Goal: Task Accomplishment & Management: Use online tool/utility

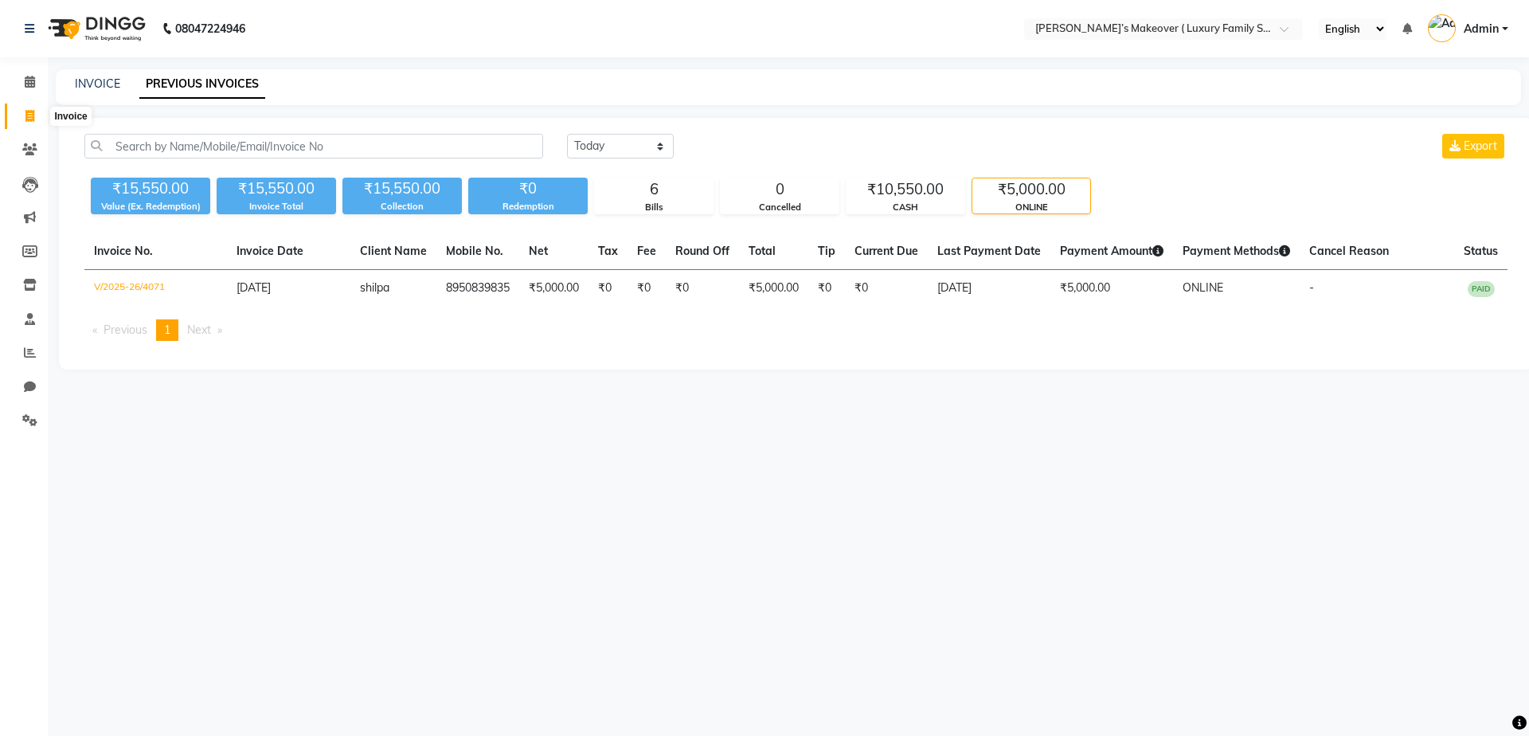
click at [33, 122] on span at bounding box center [30, 116] width 28 height 18
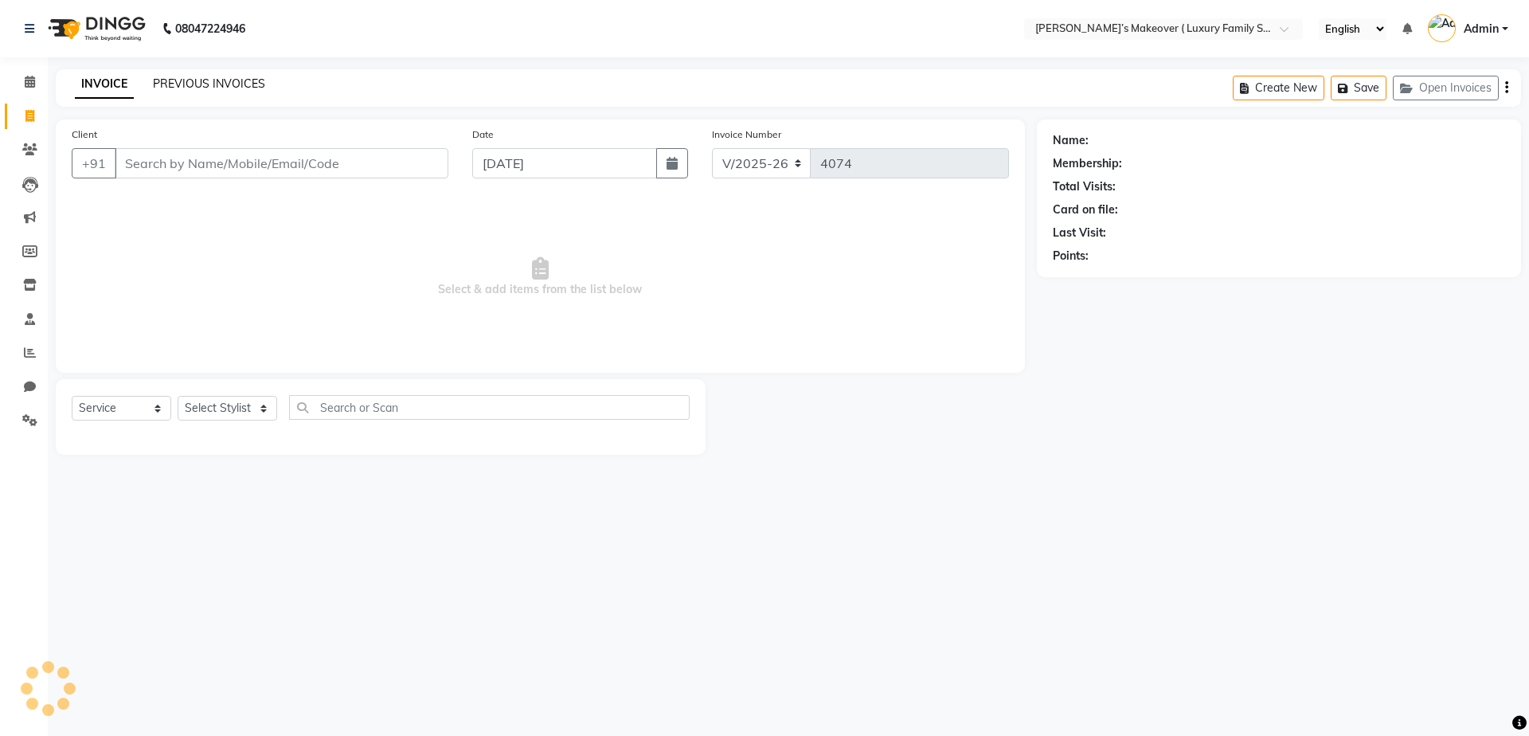
click at [190, 88] on link "PREVIOUS INVOICES" at bounding box center [209, 83] width 112 height 14
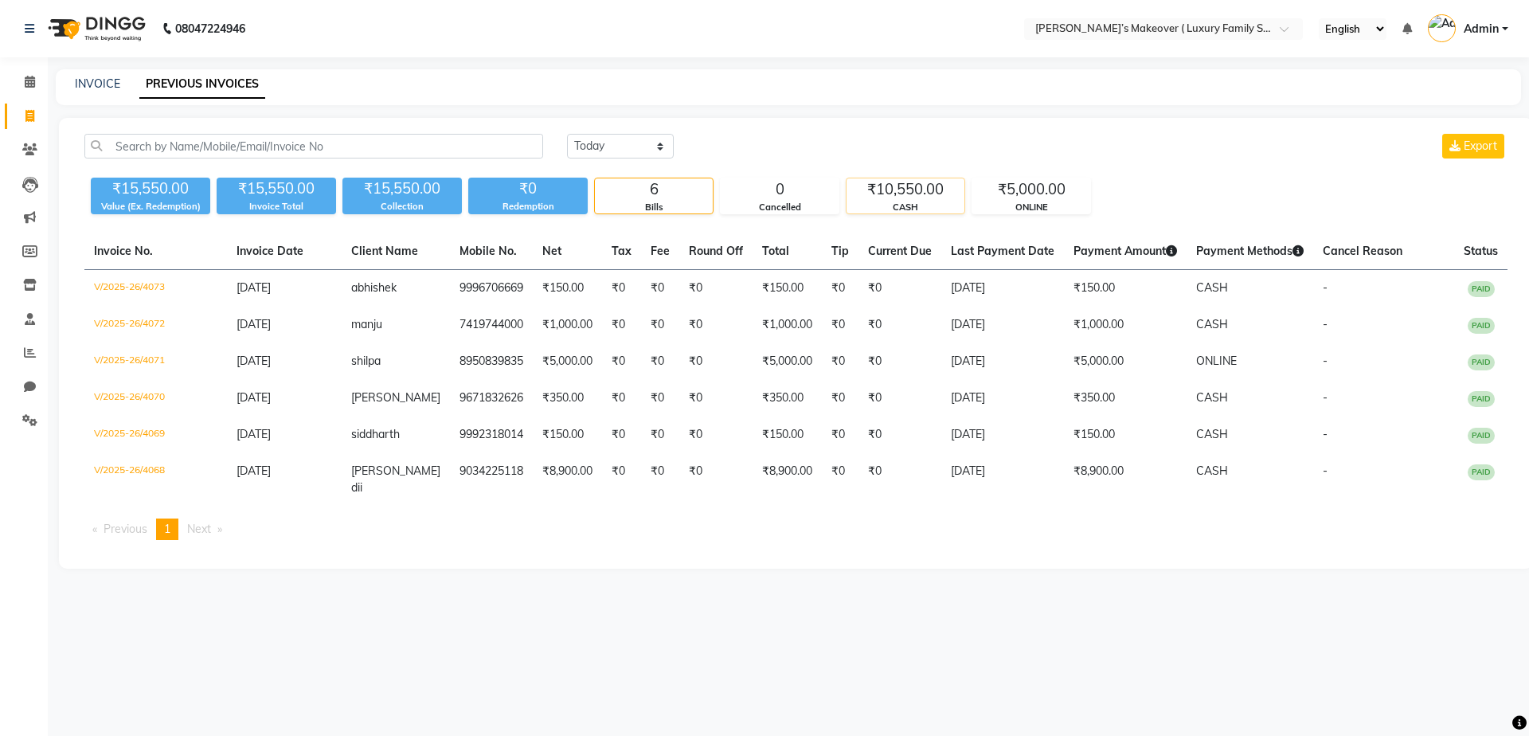
click at [884, 183] on div "₹10,550.00" at bounding box center [905, 189] width 118 height 22
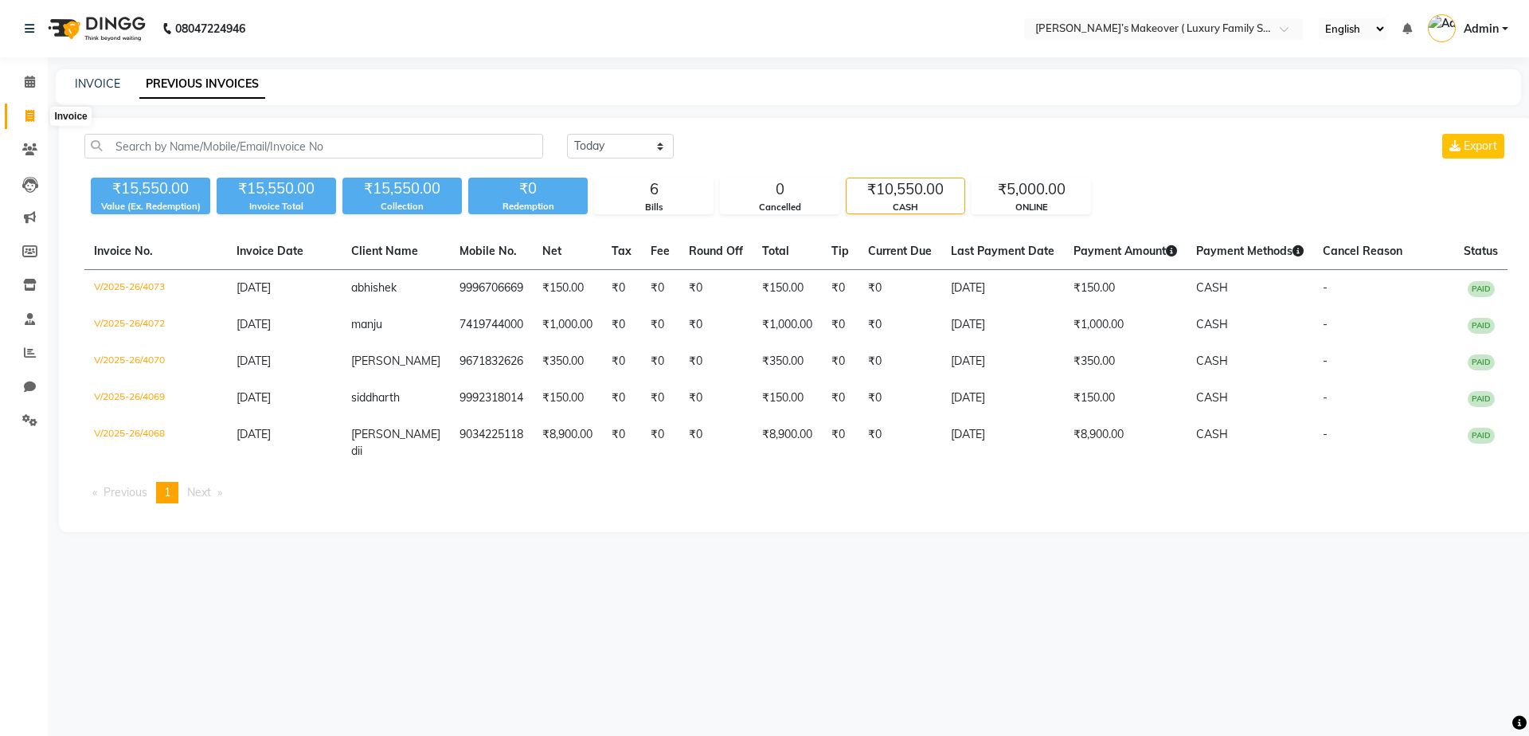
click at [29, 119] on icon at bounding box center [29, 116] width 9 height 12
select select "service"
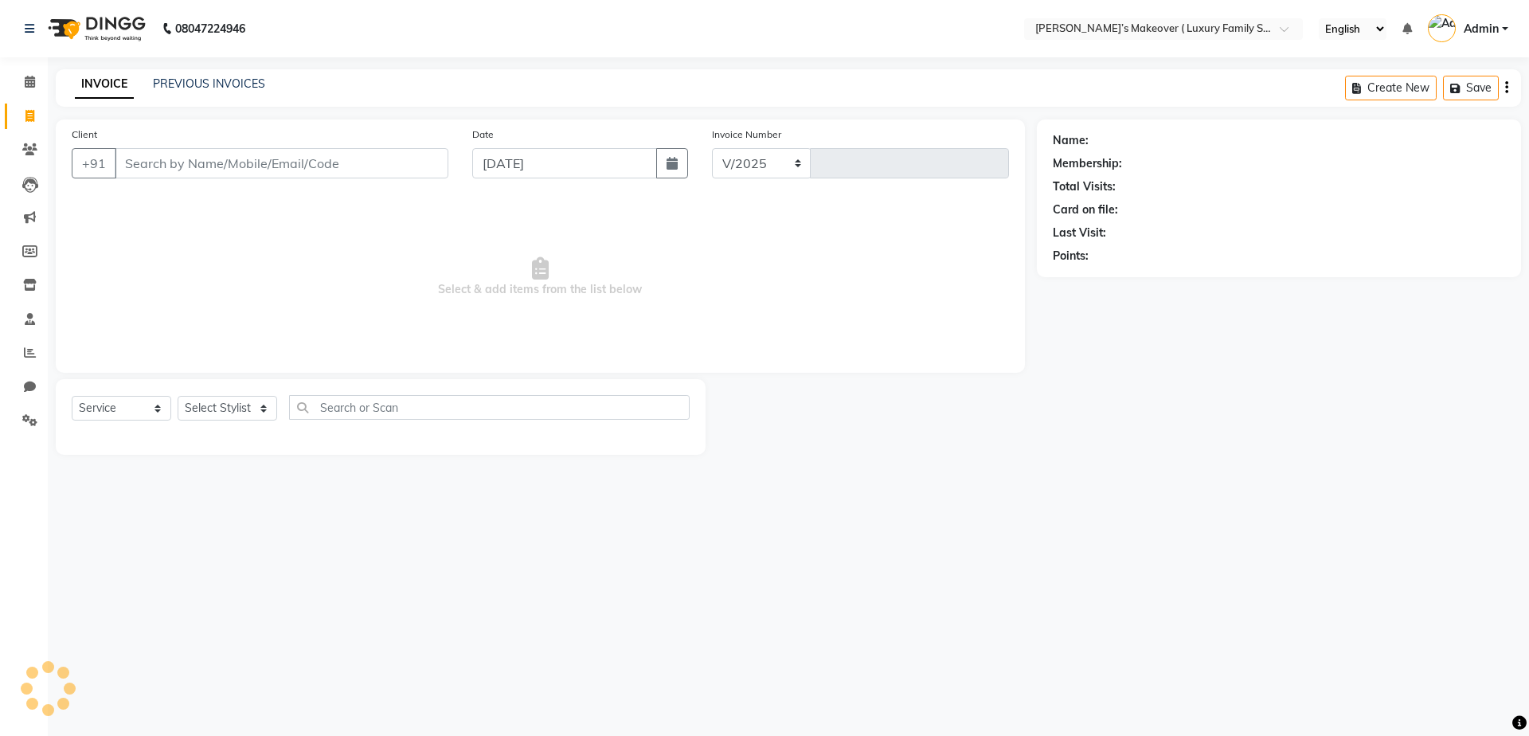
select select "7777"
type input "4074"
click at [252, 166] on input "Client" at bounding box center [282, 163] width 334 height 30
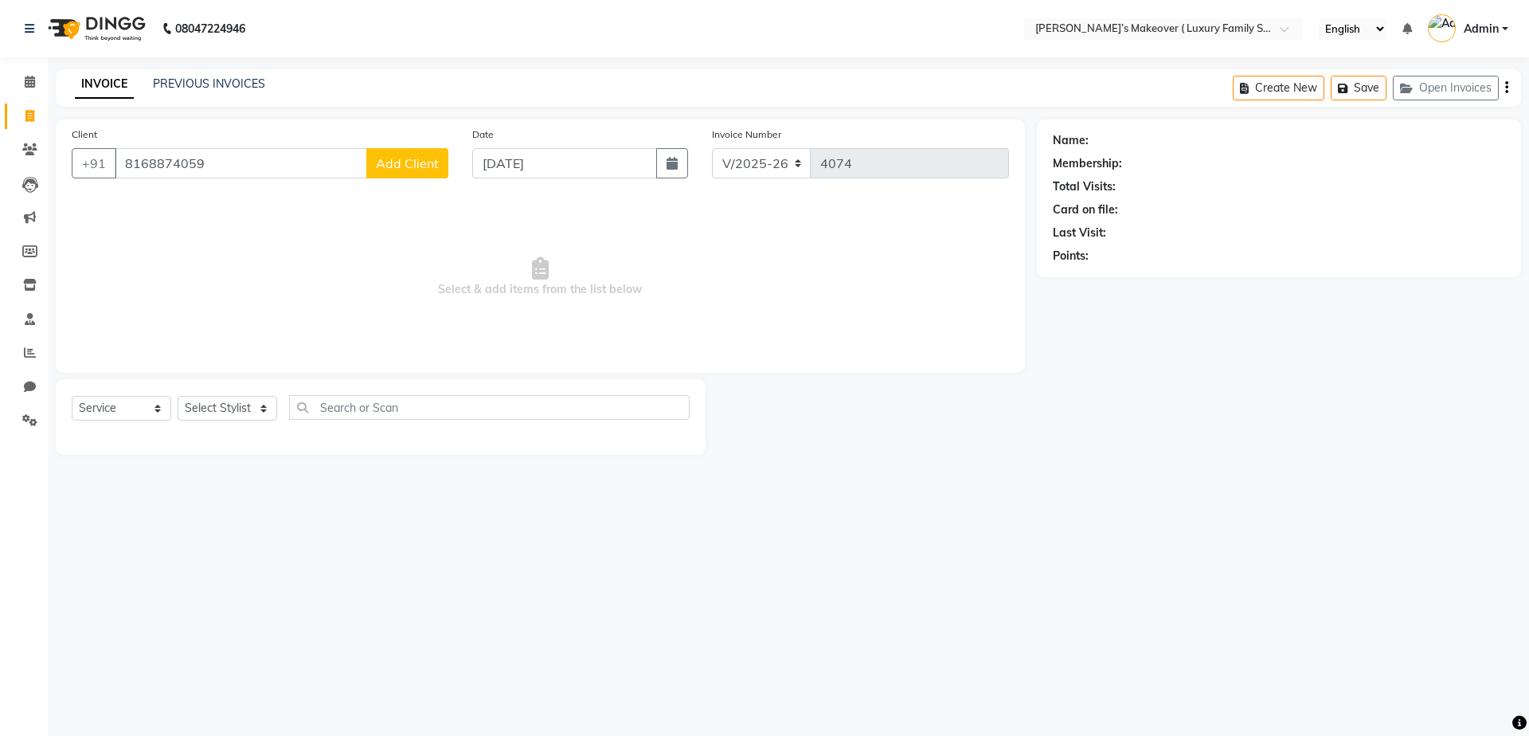
type input "8168874059"
drag, startPoint x: 413, startPoint y: 150, endPoint x: 436, endPoint y: 145, distance: 23.0
click at [436, 145] on div "Client [PHONE_NUMBER] Add Client" at bounding box center [260, 158] width 401 height 65
click at [397, 173] on button "Add Client" at bounding box center [407, 163] width 82 height 30
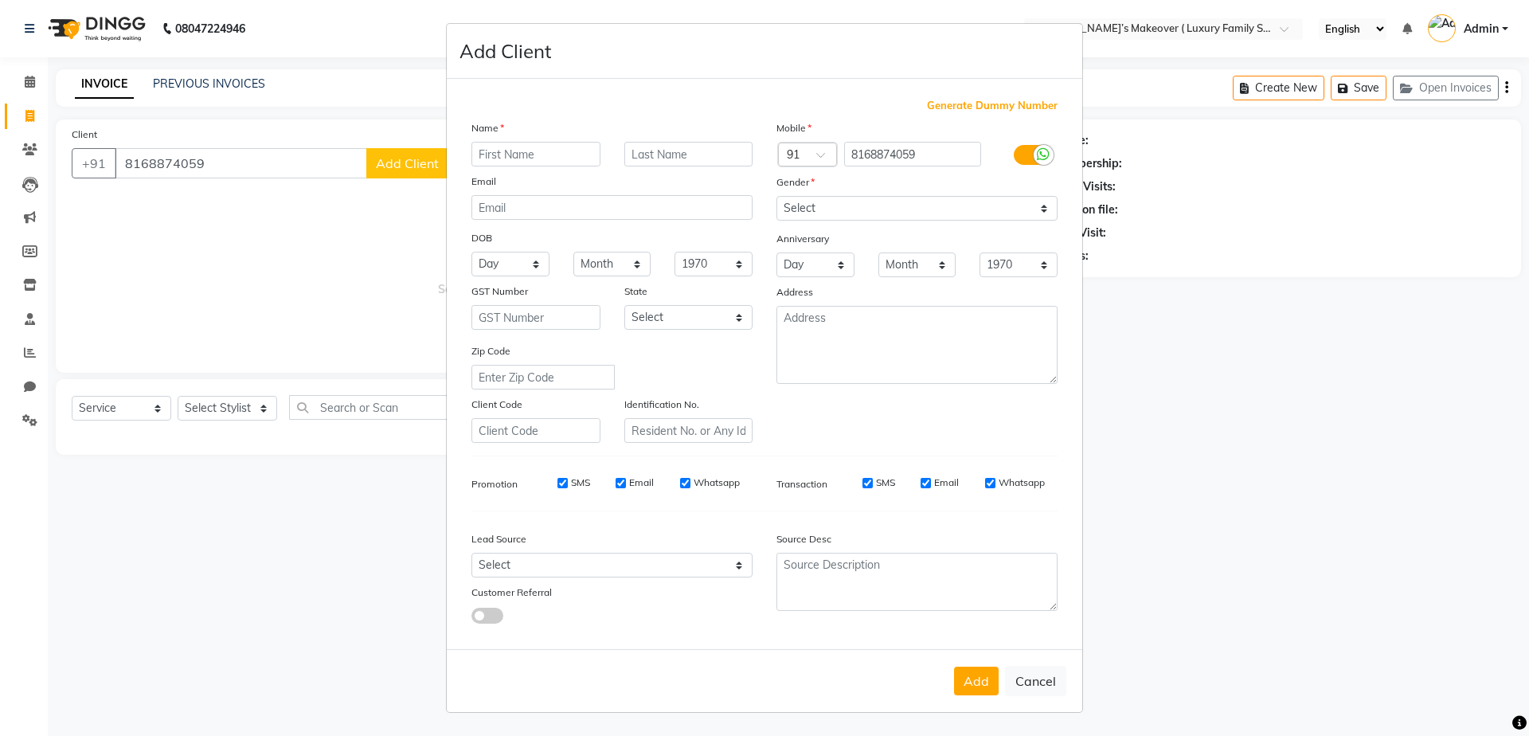
click at [498, 161] on input "text" at bounding box center [535, 154] width 129 height 25
type input "richa"
click at [797, 192] on div "Gender" at bounding box center [789, 185] width 51 height 22
click at [809, 207] on select "Select [DEMOGRAPHIC_DATA] [DEMOGRAPHIC_DATA] Other Prefer Not To Say" at bounding box center [916, 208] width 281 height 25
select select "[DEMOGRAPHIC_DATA]"
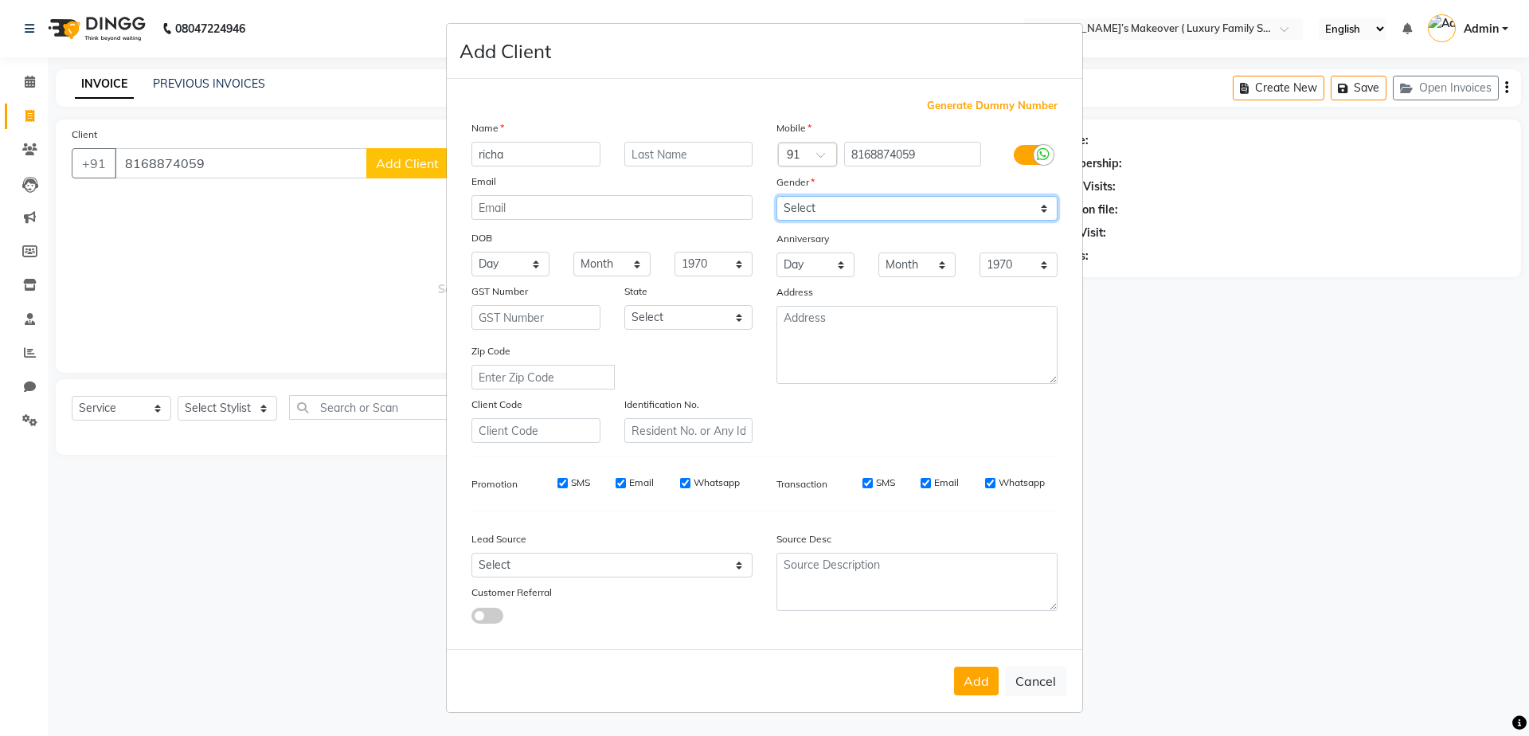
click at [776, 196] on select "Select [DEMOGRAPHIC_DATA] [DEMOGRAPHIC_DATA] Other Prefer Not To Say" at bounding box center [916, 208] width 281 height 25
click at [965, 682] on button "Add" at bounding box center [976, 680] width 45 height 29
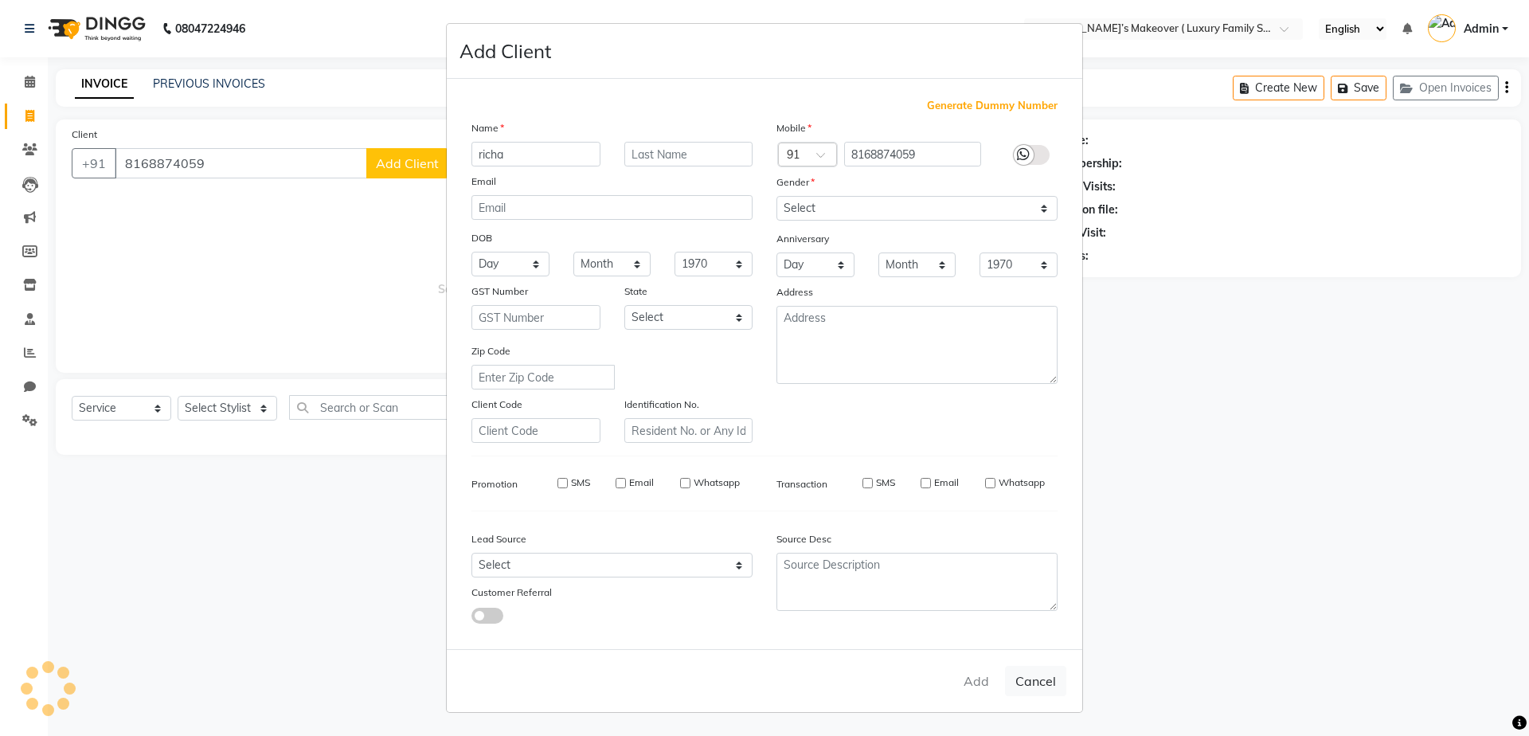
select select
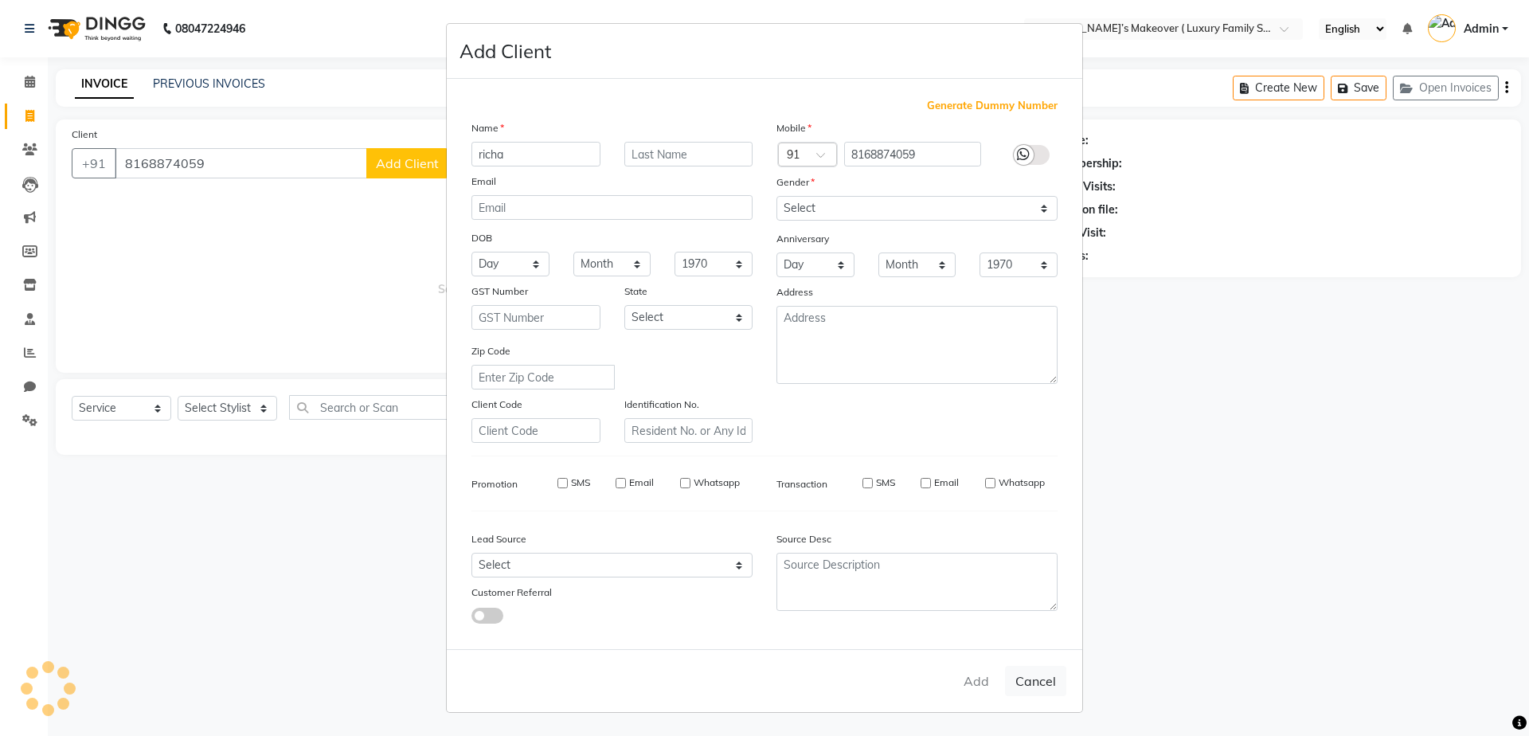
select select
checkbox input "false"
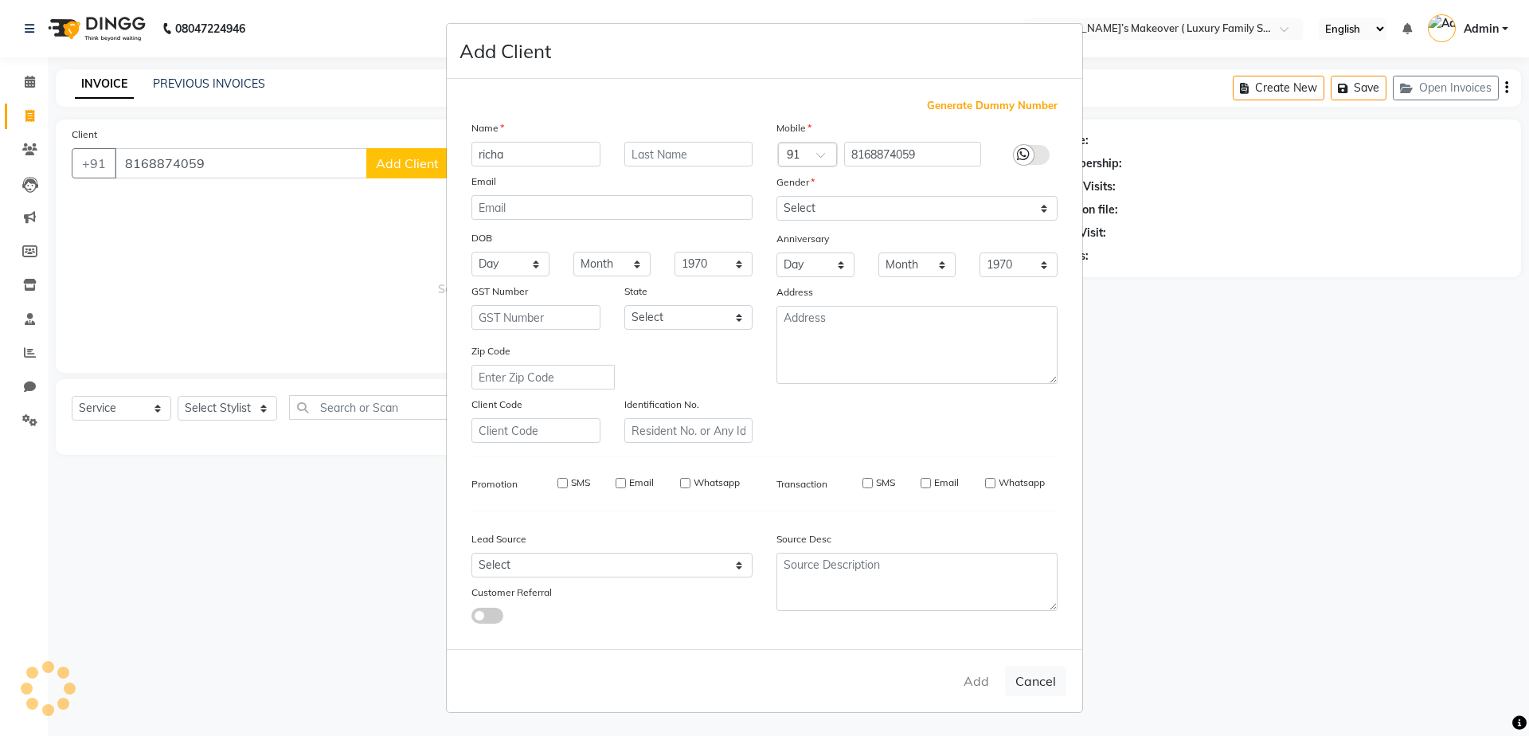
checkbox input "false"
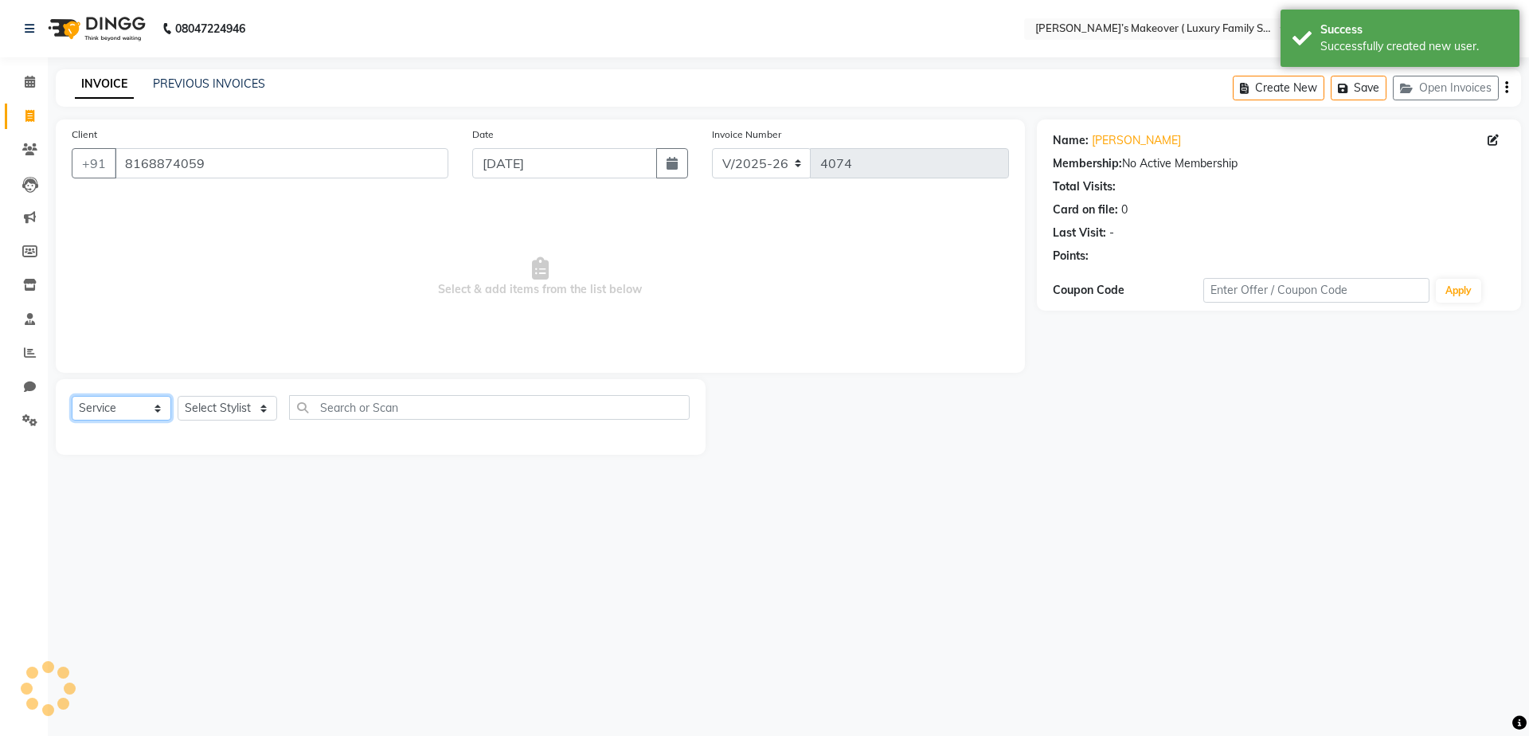
drag, startPoint x: 147, startPoint y: 412, endPoint x: 135, endPoint y: 420, distance: 14.4
click at [143, 412] on select "Select Service Product Membership Package Voucher Prepaid Gift Card" at bounding box center [122, 408] width 100 height 25
click at [72, 396] on select "Select Service Product Membership Package Voucher Prepaid Gift Card" at bounding box center [122, 408] width 100 height 25
click at [232, 413] on select "Select Stylist [PERSON_NAME] [PERSON_NAME] [PERSON_NAME] [PERSON_NAME] [PERSON_…" at bounding box center [228, 408] width 100 height 25
select select "69500"
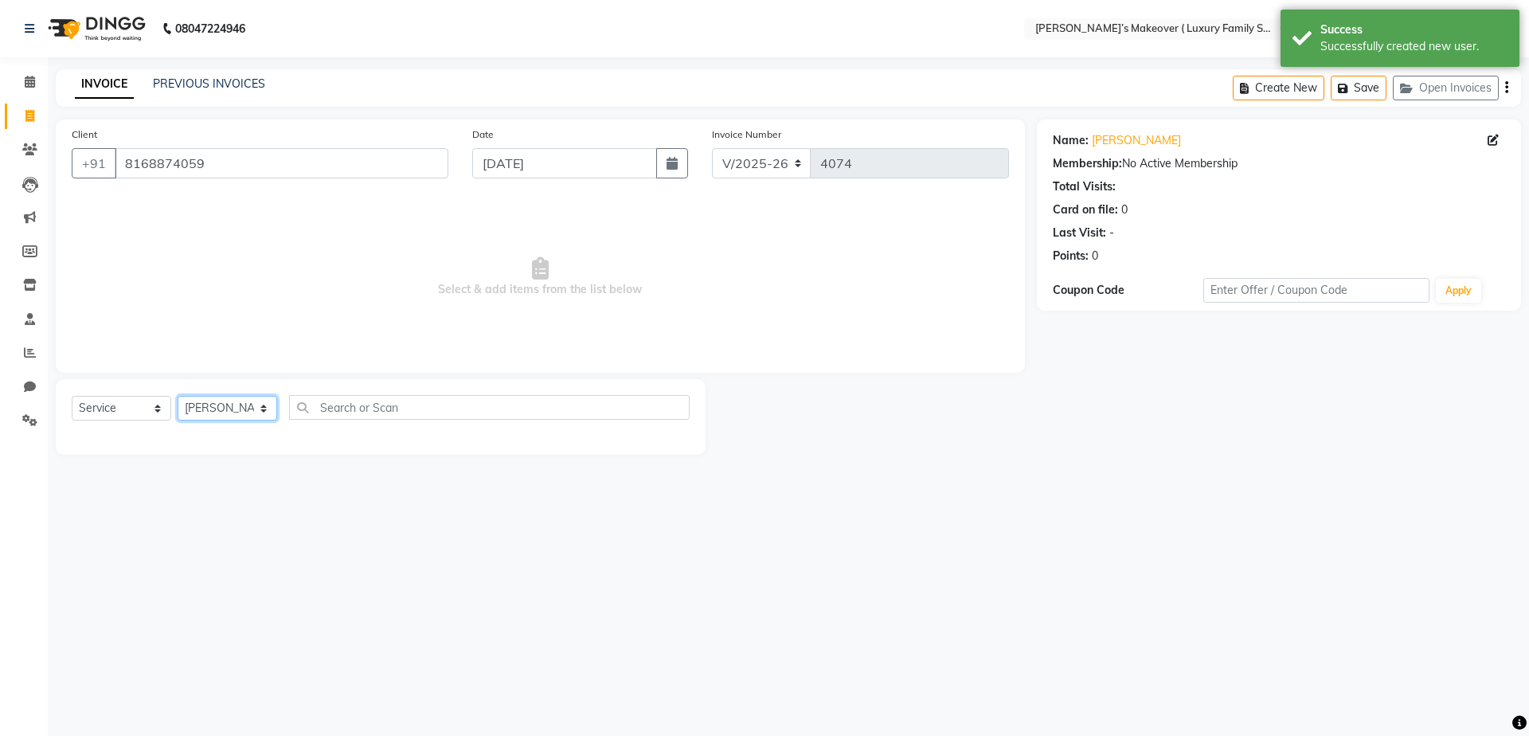
click at [178, 396] on select "Select Stylist [PERSON_NAME] [PERSON_NAME] [PERSON_NAME] [PERSON_NAME] [PERSON_…" at bounding box center [228, 408] width 100 height 25
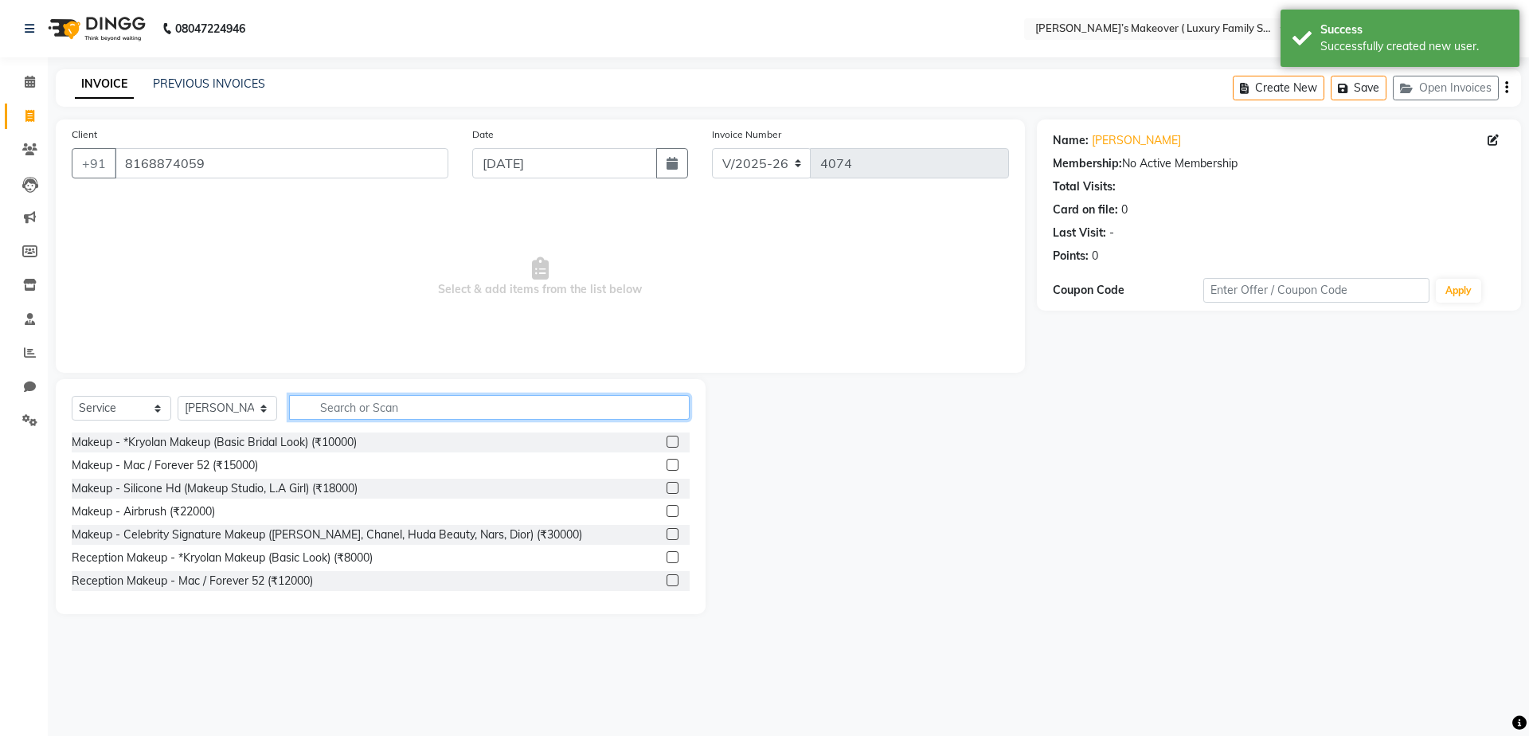
click at [365, 415] on input "text" at bounding box center [489, 407] width 401 height 25
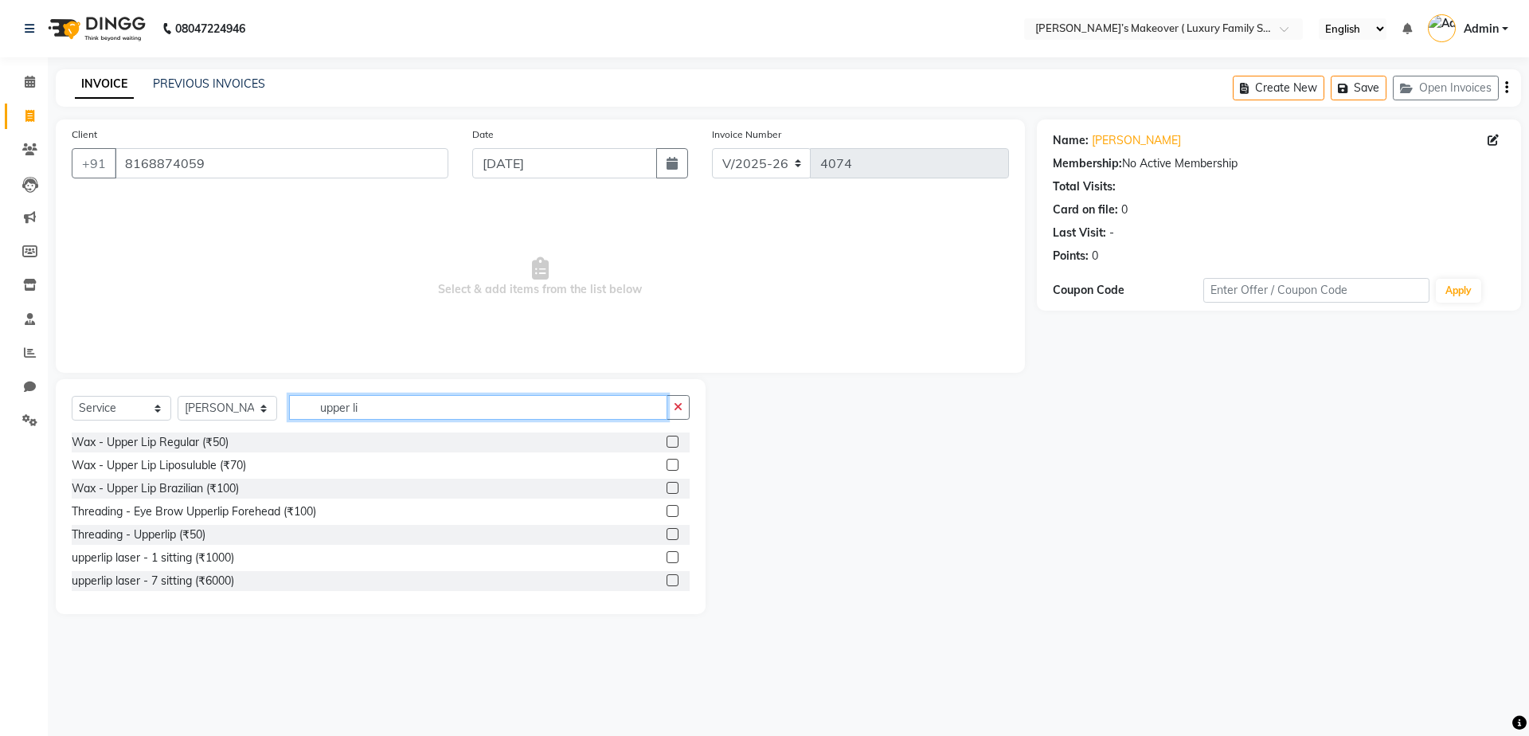
type input "upper li"
click at [666, 440] on label at bounding box center [672, 442] width 12 height 12
click at [666, 440] on input "checkbox" at bounding box center [671, 442] width 10 height 10
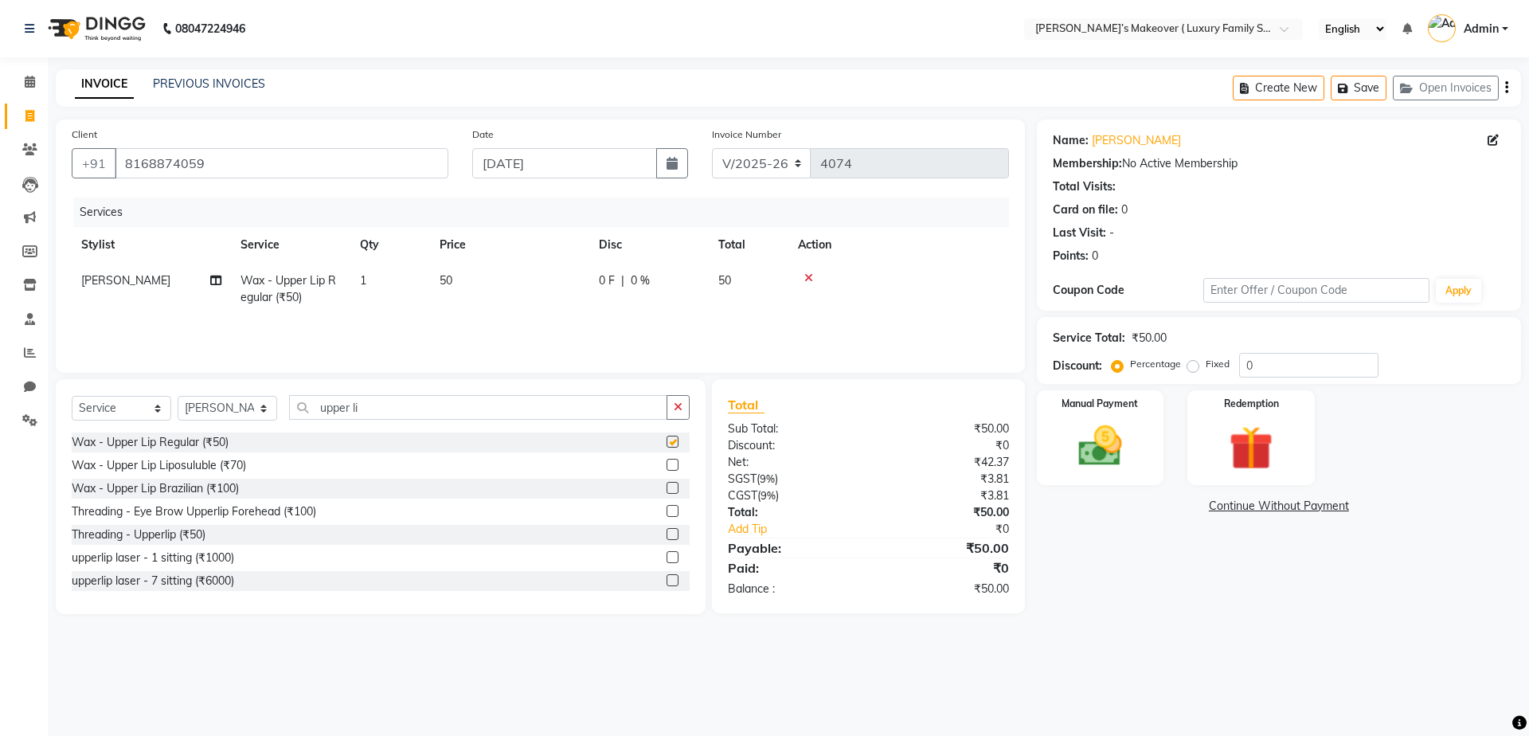
checkbox input "false"
click at [1506, 88] on icon "button" at bounding box center [1506, 88] width 3 height 1
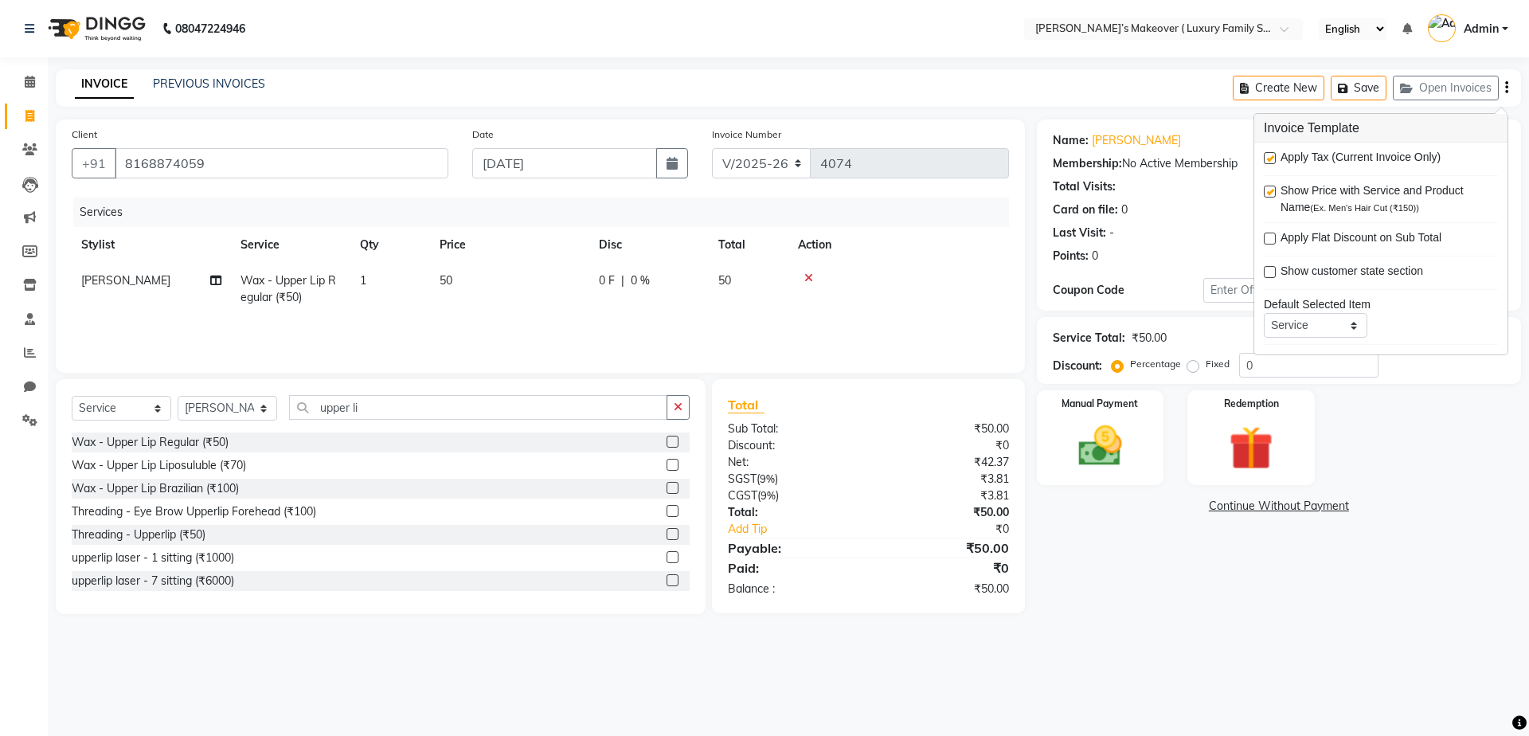
click at [1264, 158] on label at bounding box center [1270, 158] width 12 height 12
click at [1264, 158] on input "checkbox" at bounding box center [1269, 159] width 10 height 10
checkbox input "false"
click at [1100, 453] on img at bounding box center [1100, 446] width 74 height 53
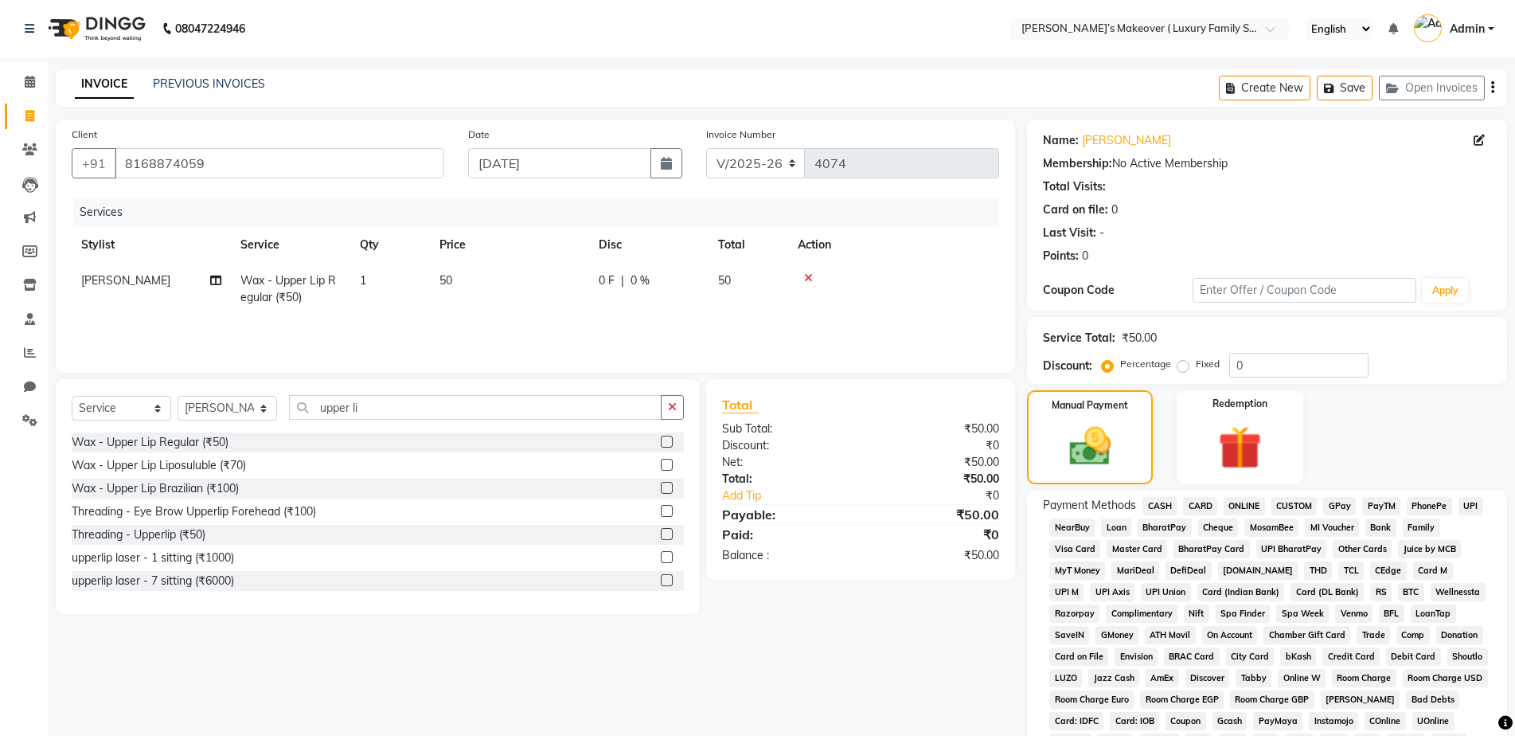
click at [1162, 503] on span "CASH" at bounding box center [1160, 506] width 34 height 18
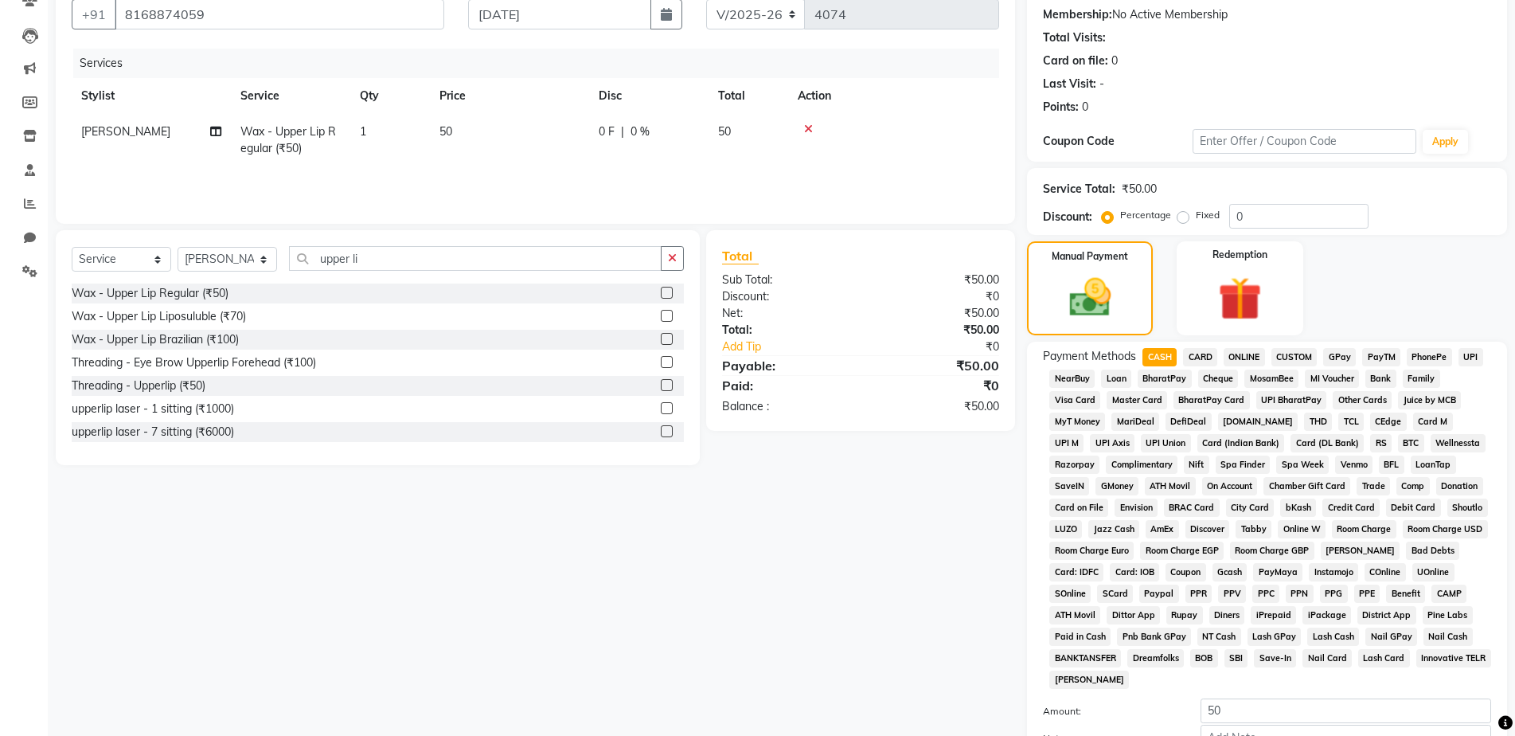
scroll to position [313, 0]
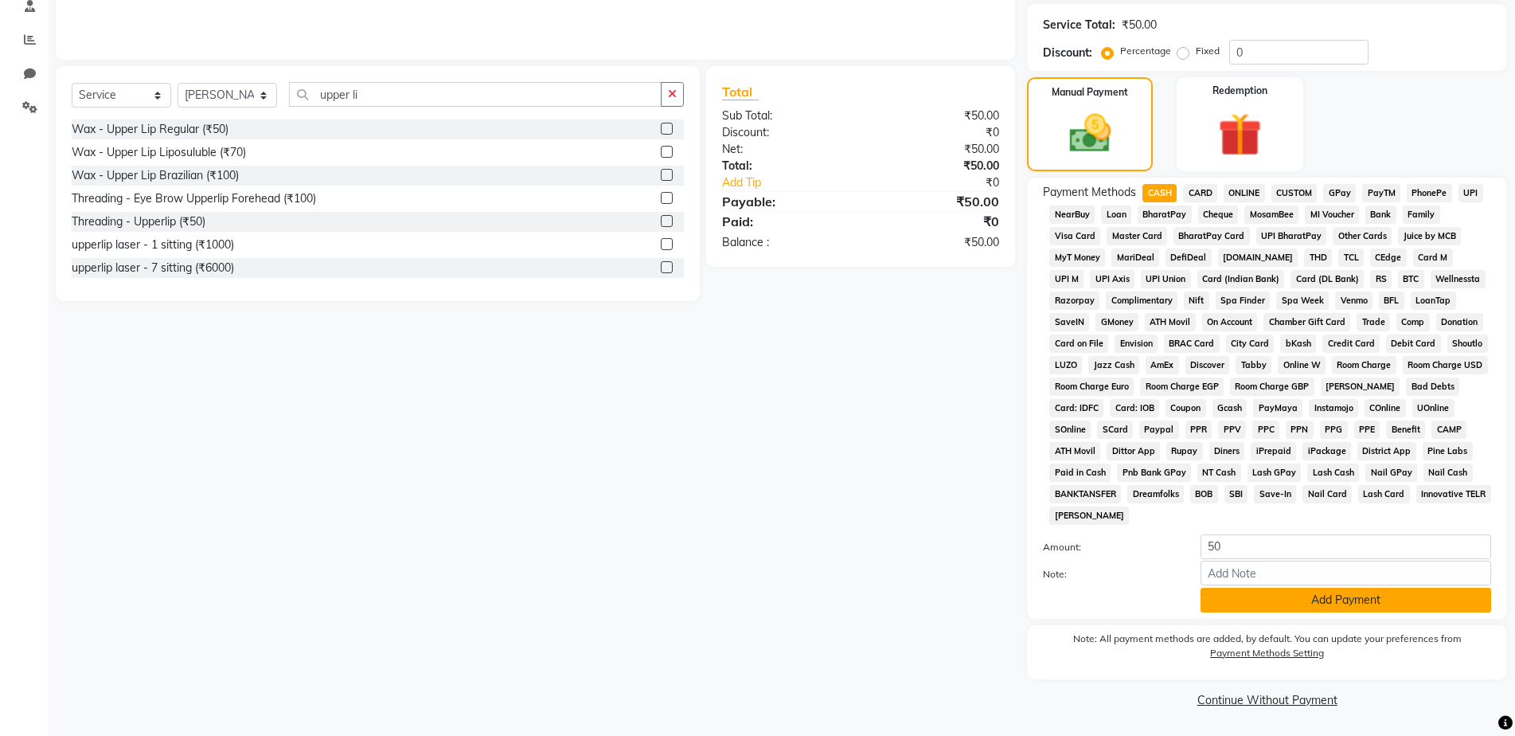
click at [1249, 592] on button "Add Payment" at bounding box center [1346, 600] width 291 height 25
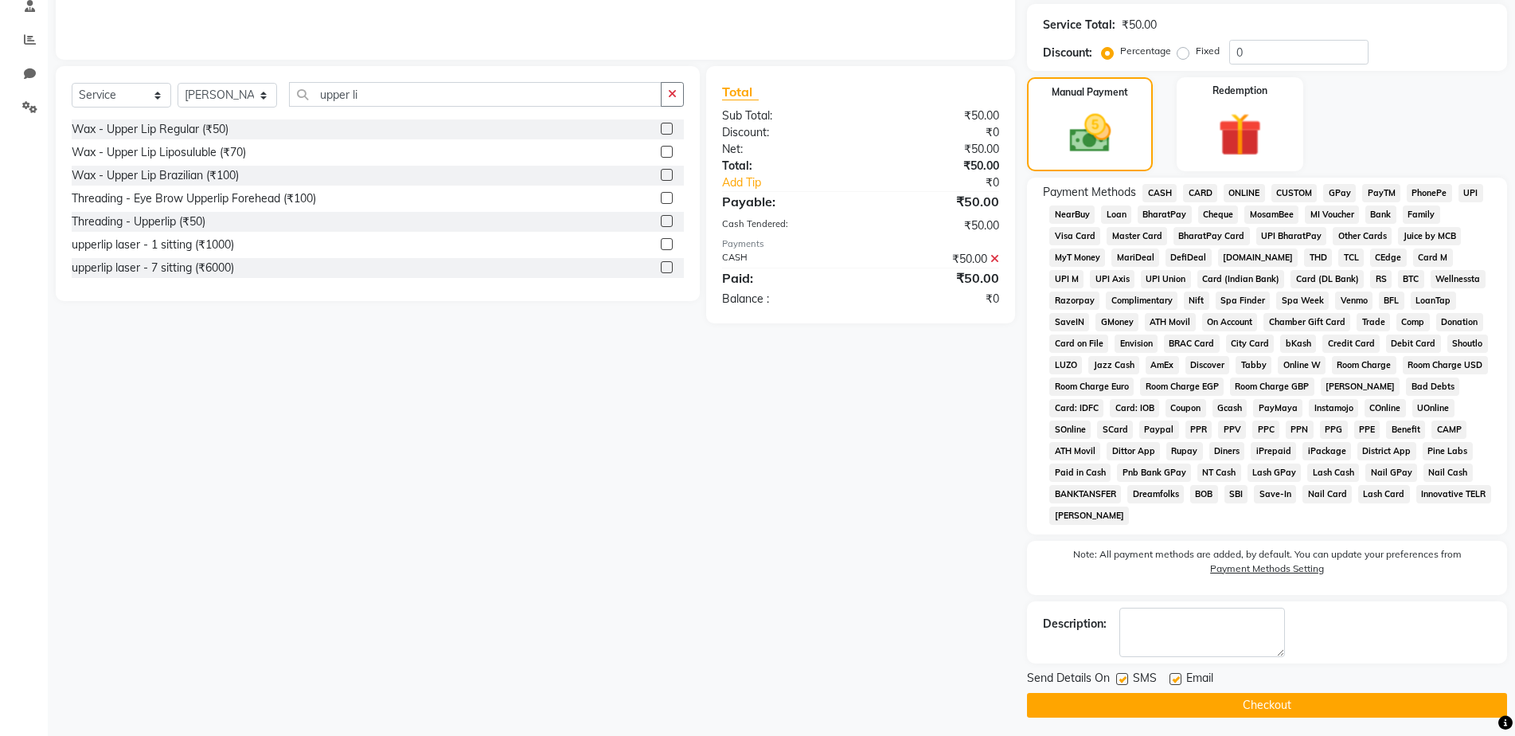
click at [1280, 713] on button "Checkout" at bounding box center [1267, 705] width 480 height 25
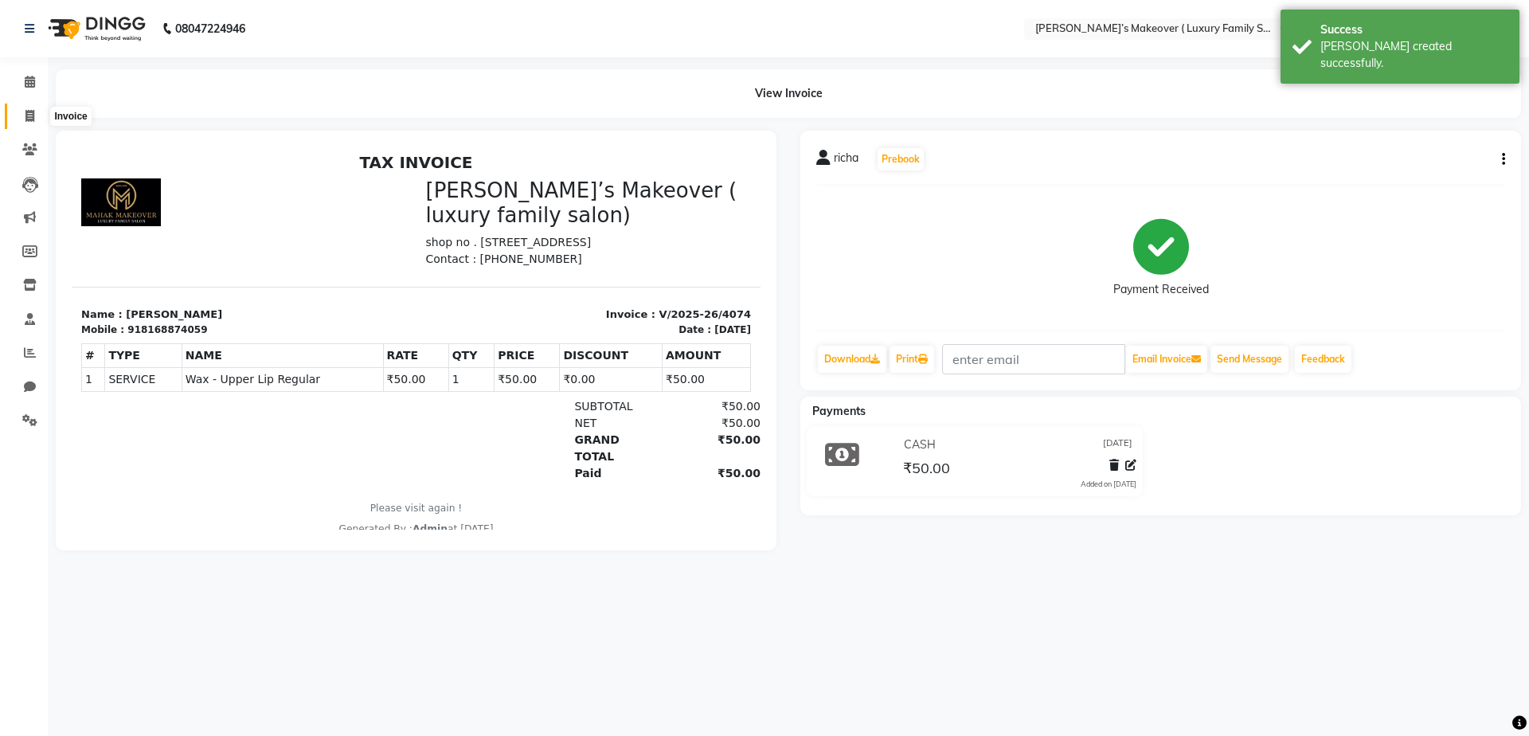
click at [28, 107] on span at bounding box center [30, 116] width 28 height 18
select select "7777"
select select "service"
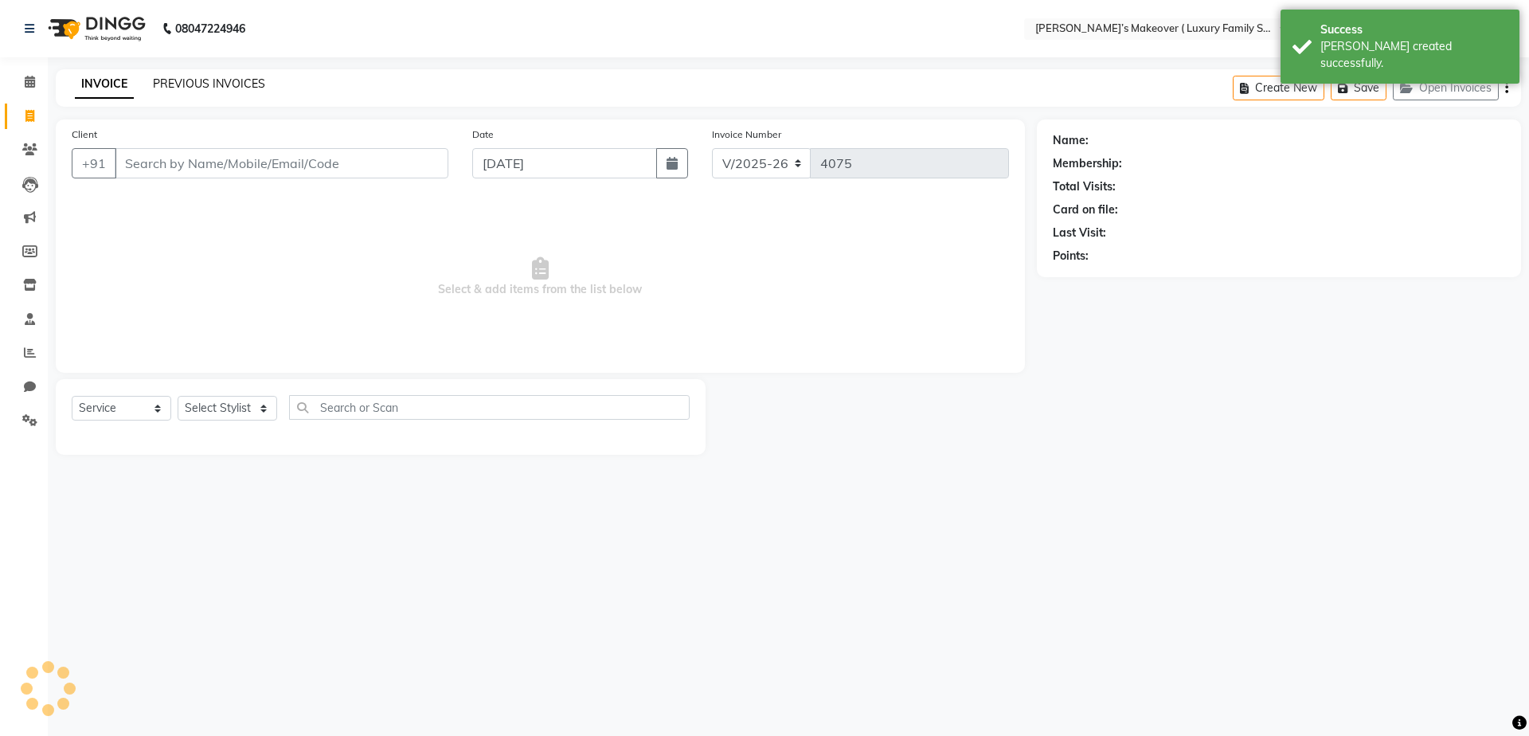
click at [214, 83] on link "PREVIOUS INVOICES" at bounding box center [209, 83] width 112 height 14
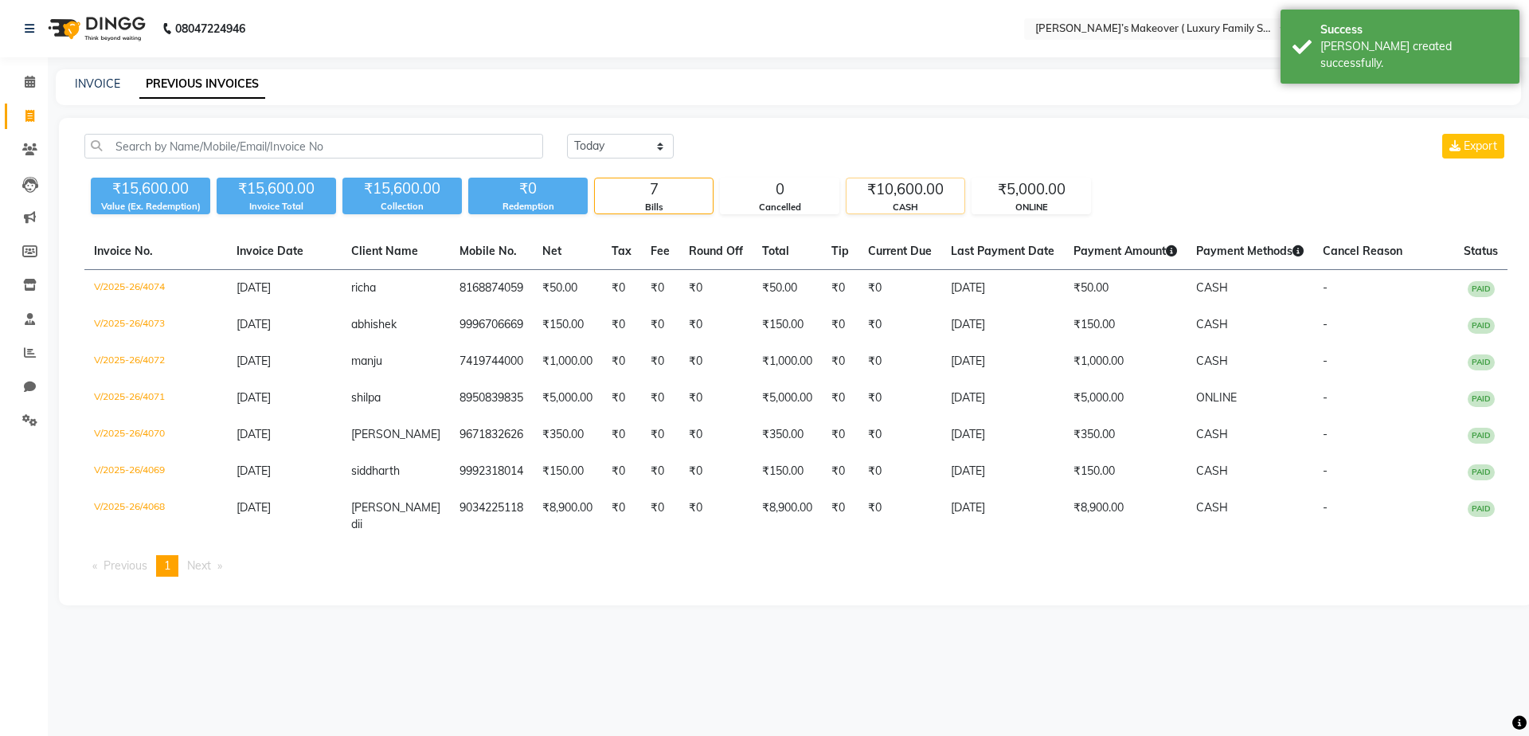
click at [915, 194] on div "₹10,600.00" at bounding box center [905, 189] width 118 height 22
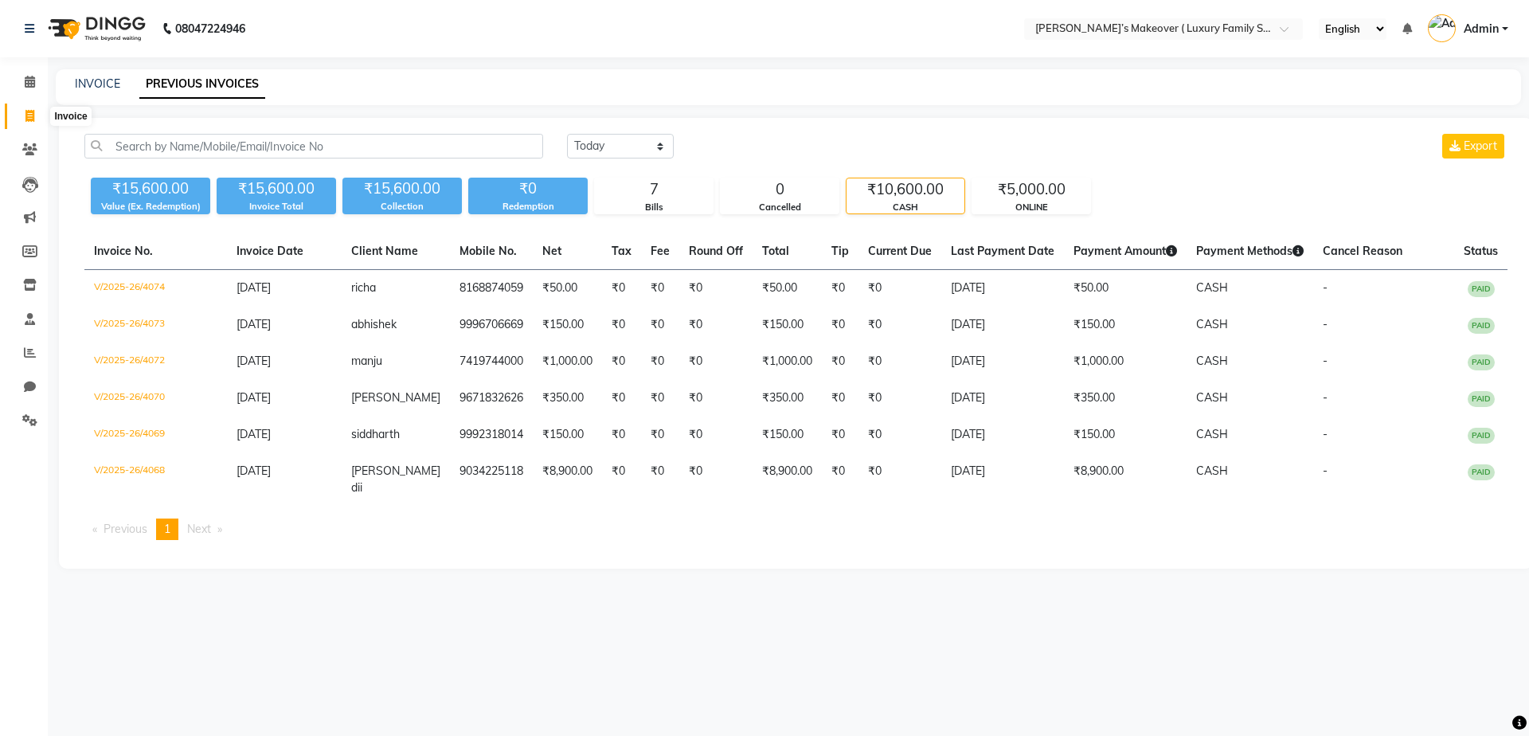
click at [31, 110] on icon at bounding box center [29, 116] width 9 height 12
select select "service"
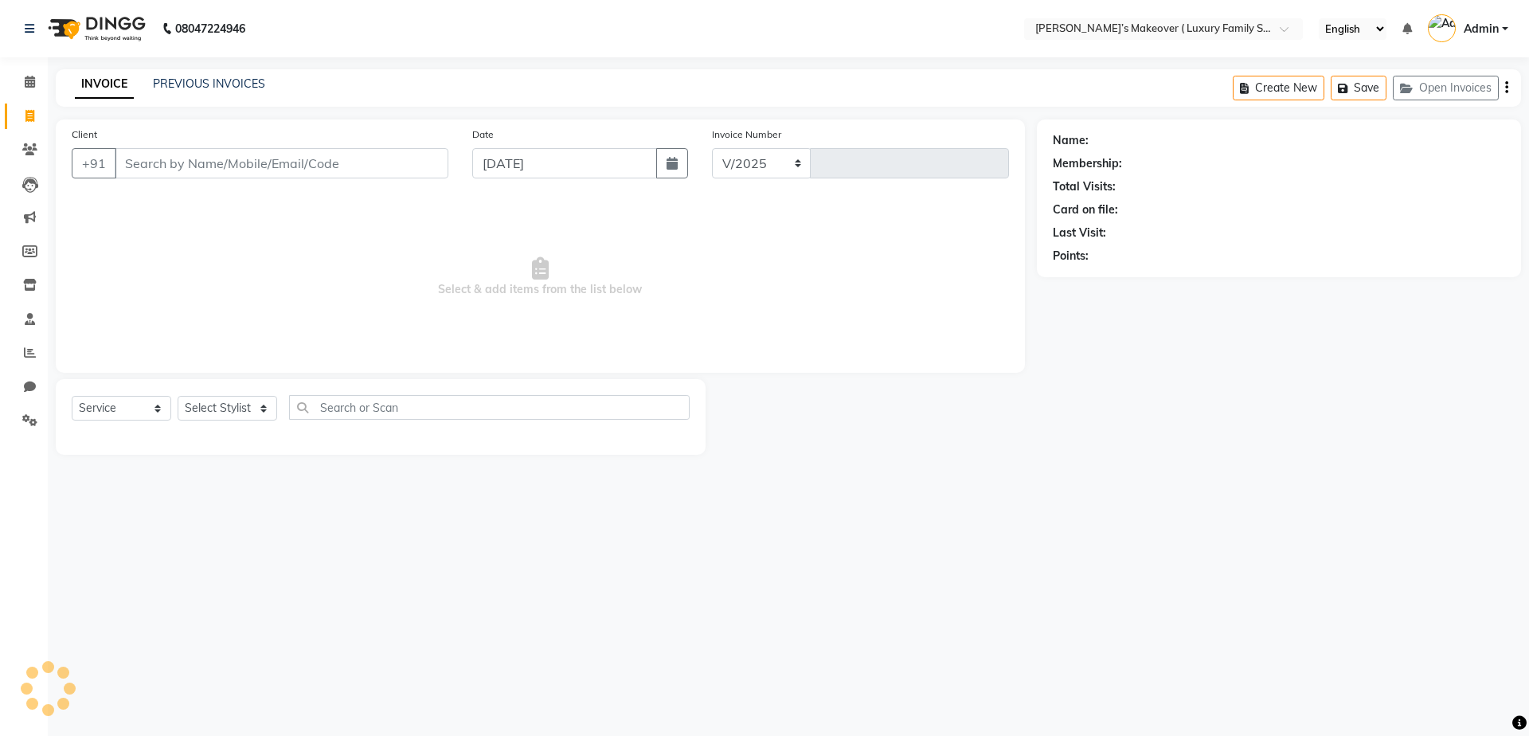
select select "7777"
type input "4075"
click at [349, 154] on input "Client" at bounding box center [282, 163] width 334 height 30
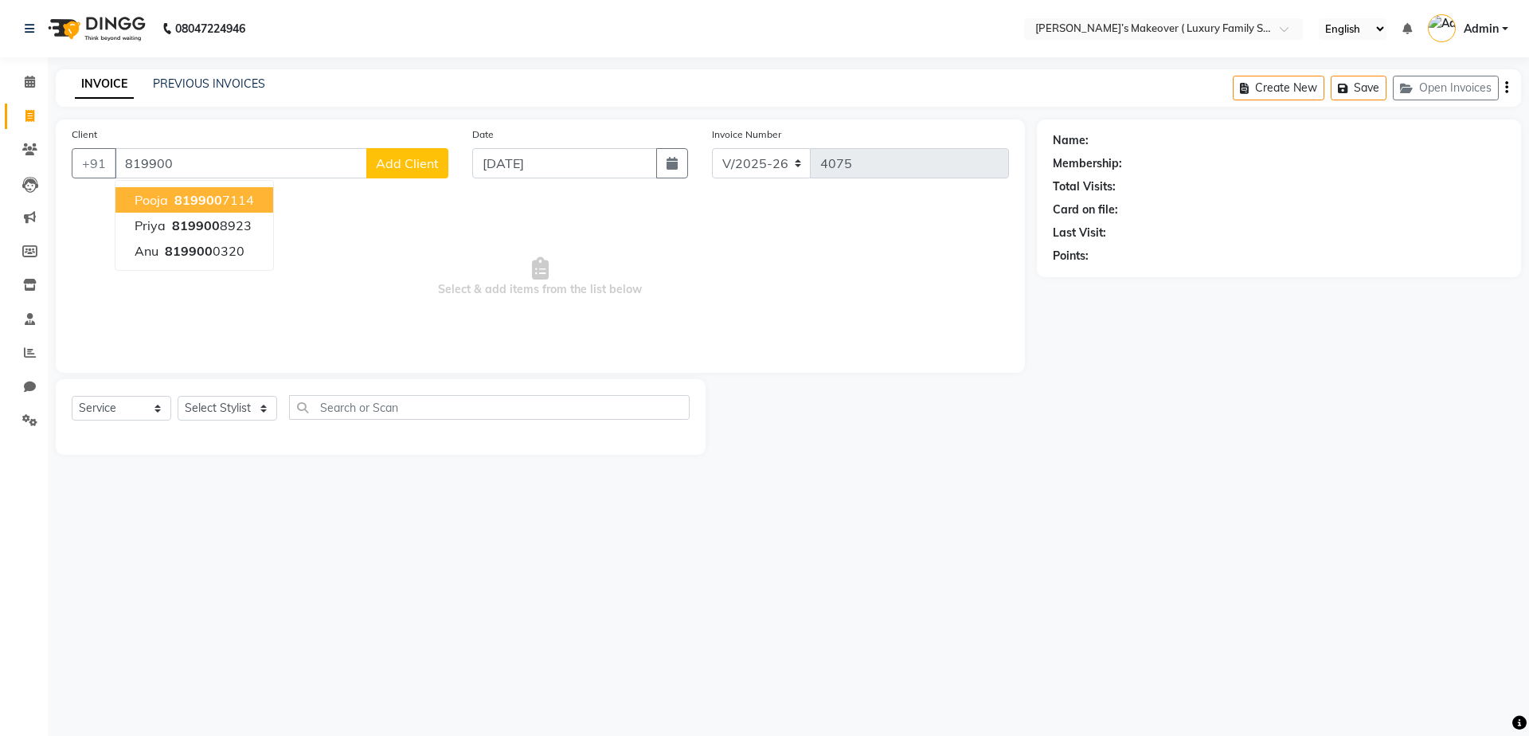
click at [256, 204] on button "pooja 819900 7114" at bounding box center [194, 199] width 158 height 25
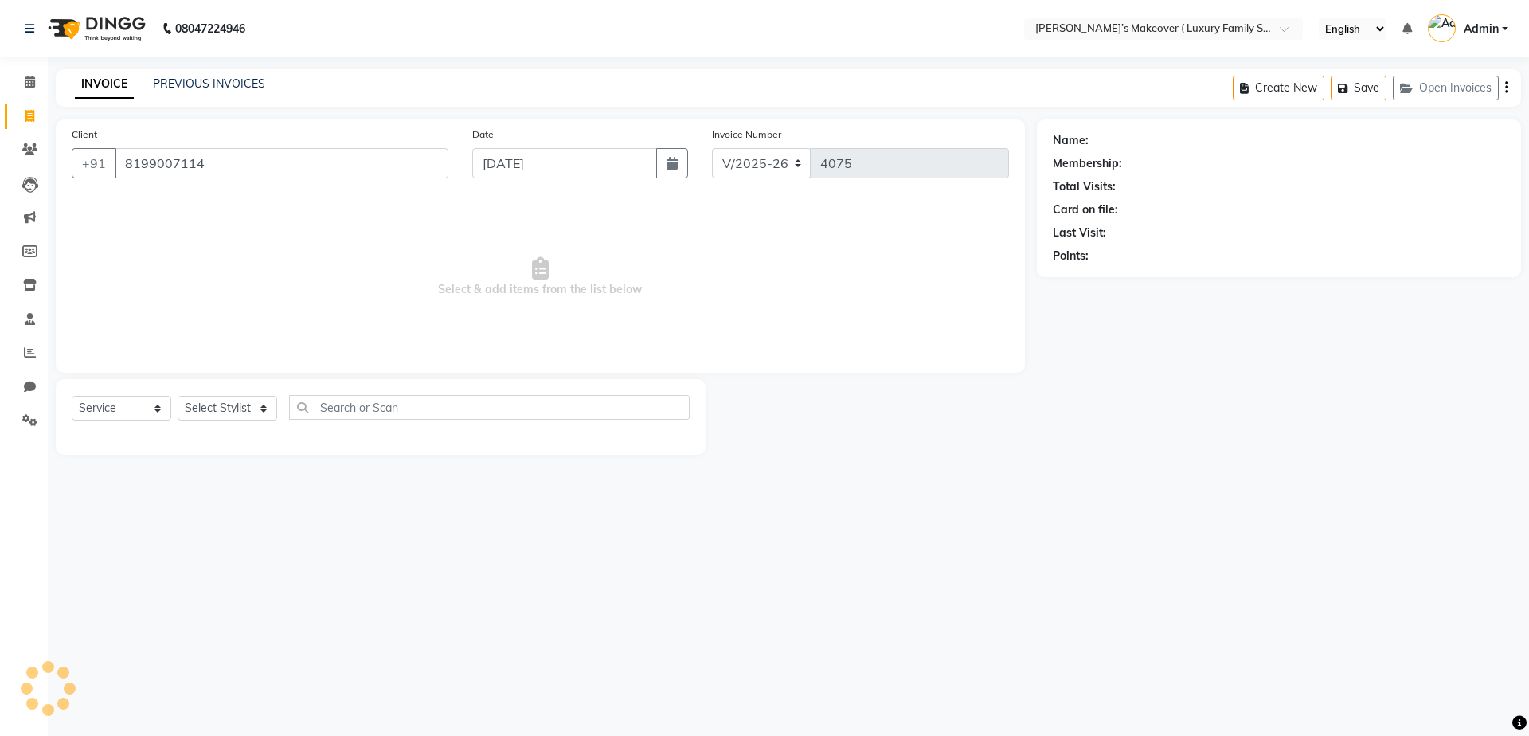
type input "8199007114"
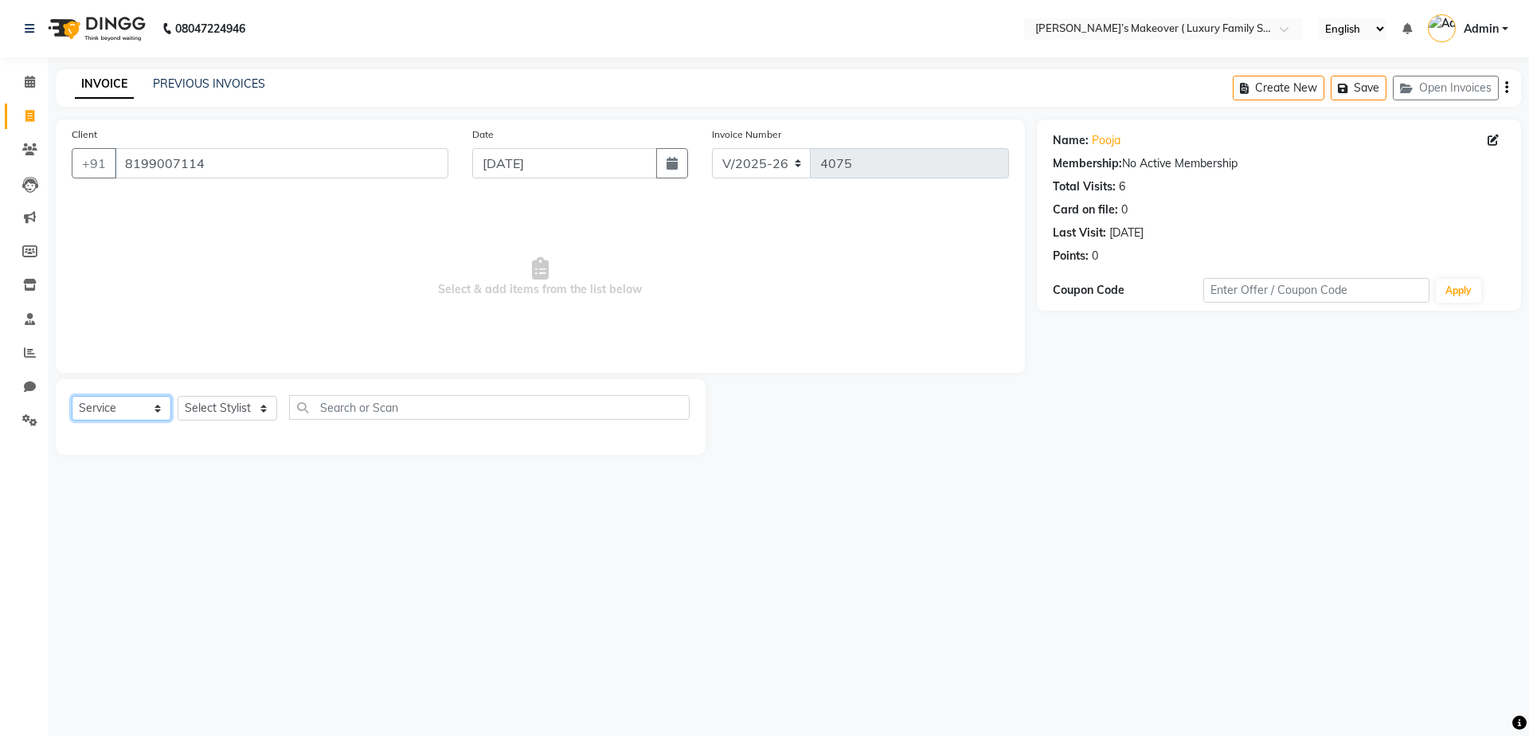
click at [132, 404] on select "Select Service Product Membership Package Voucher Prepaid Gift Card" at bounding box center [122, 408] width 100 height 25
select select "product"
click at [72, 396] on select "Select Service Product Membership Package Voucher Prepaid Gift Card" at bounding box center [122, 408] width 100 height 25
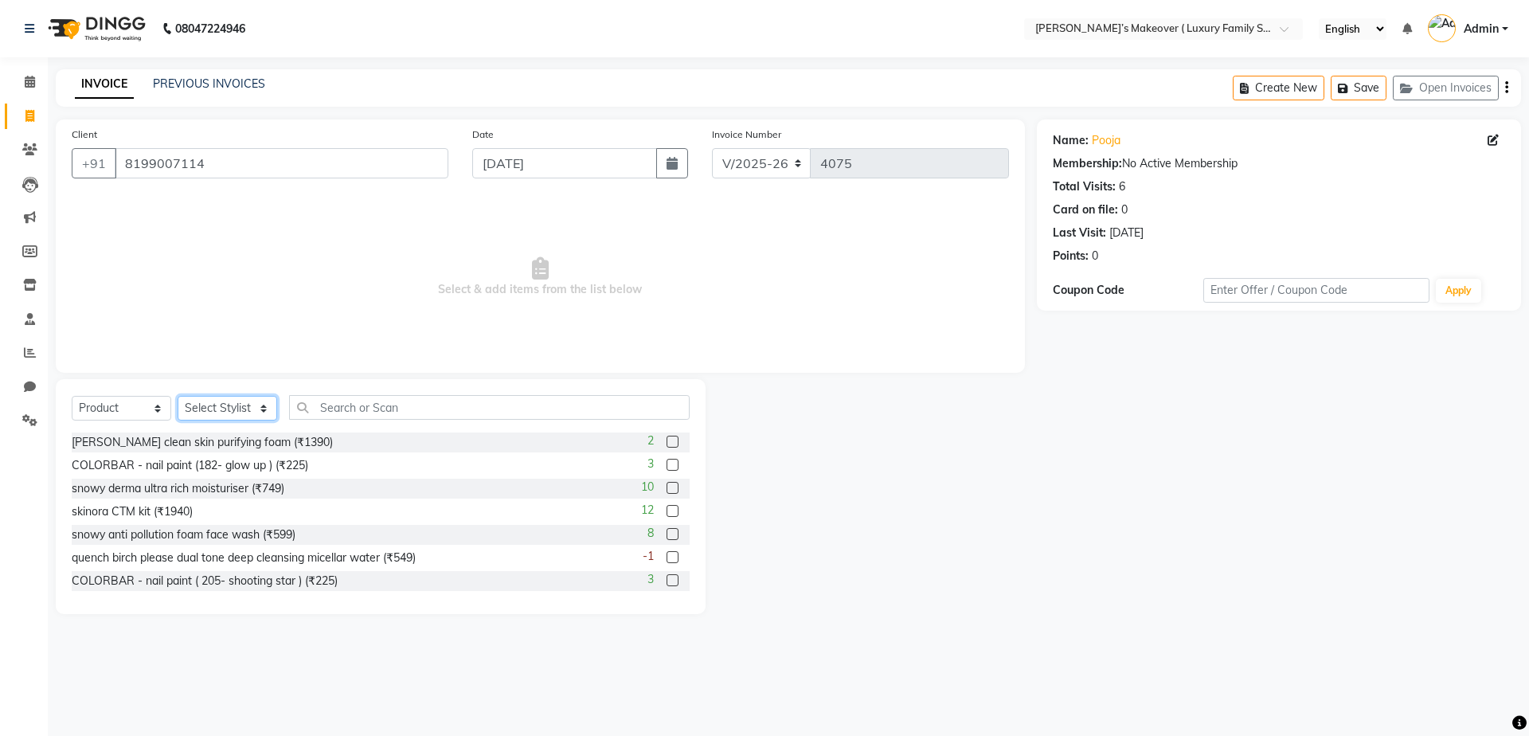
click at [207, 408] on select "Select Stylist [PERSON_NAME] [PERSON_NAME] [PERSON_NAME] [PERSON_NAME] [PERSON_…" at bounding box center [228, 408] width 100 height 25
select select "69498"
click at [178, 396] on select "Select Stylist [PERSON_NAME] [PERSON_NAME] [PERSON_NAME] [PERSON_NAME] [PERSON_…" at bounding box center [228, 408] width 100 height 25
click at [380, 408] on input "text" at bounding box center [489, 407] width 401 height 25
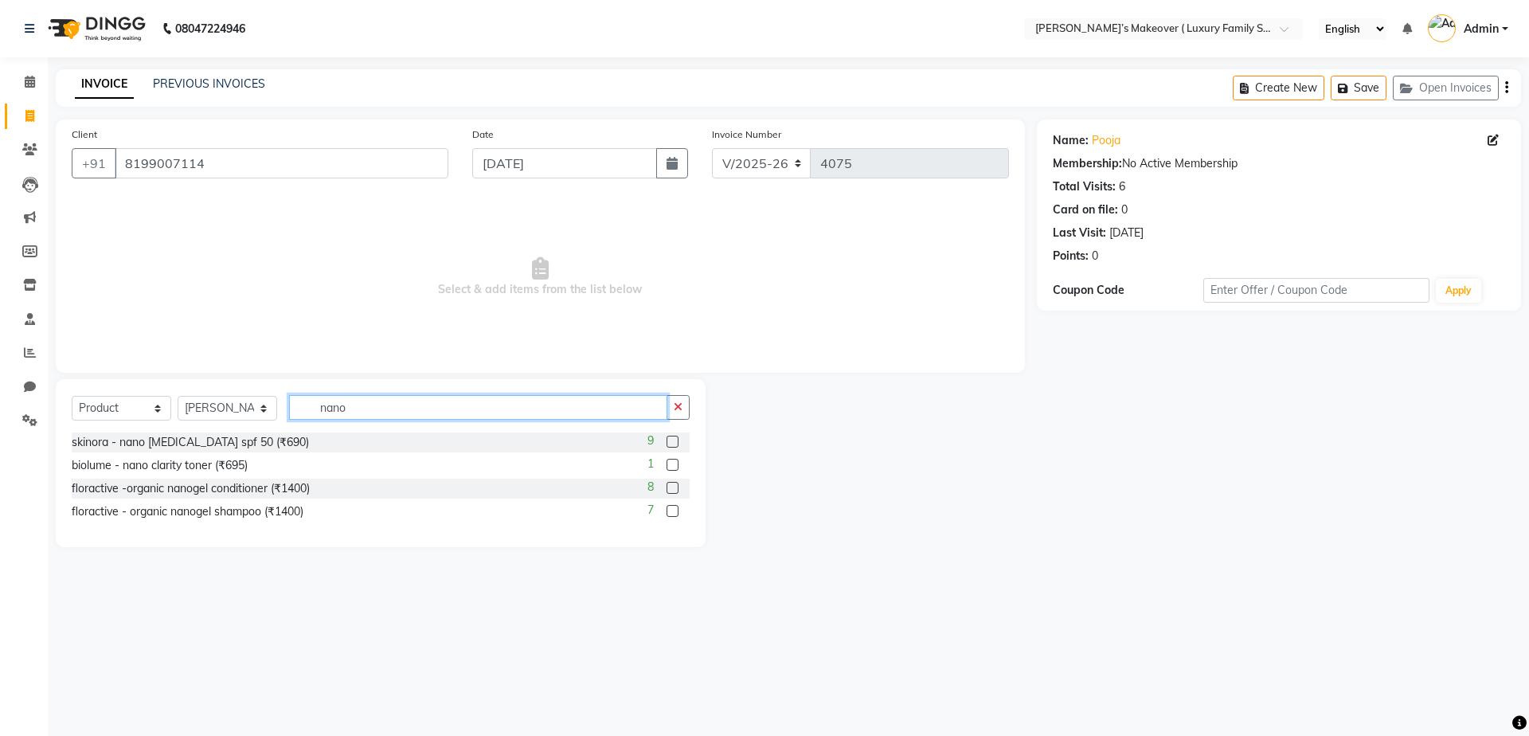
type input "nano"
click at [679, 490] on div "8" at bounding box center [668, 489] width 42 height 20
click at [674, 486] on label at bounding box center [672, 488] width 12 height 12
click at [674, 486] on input "checkbox" at bounding box center [671, 488] width 10 height 10
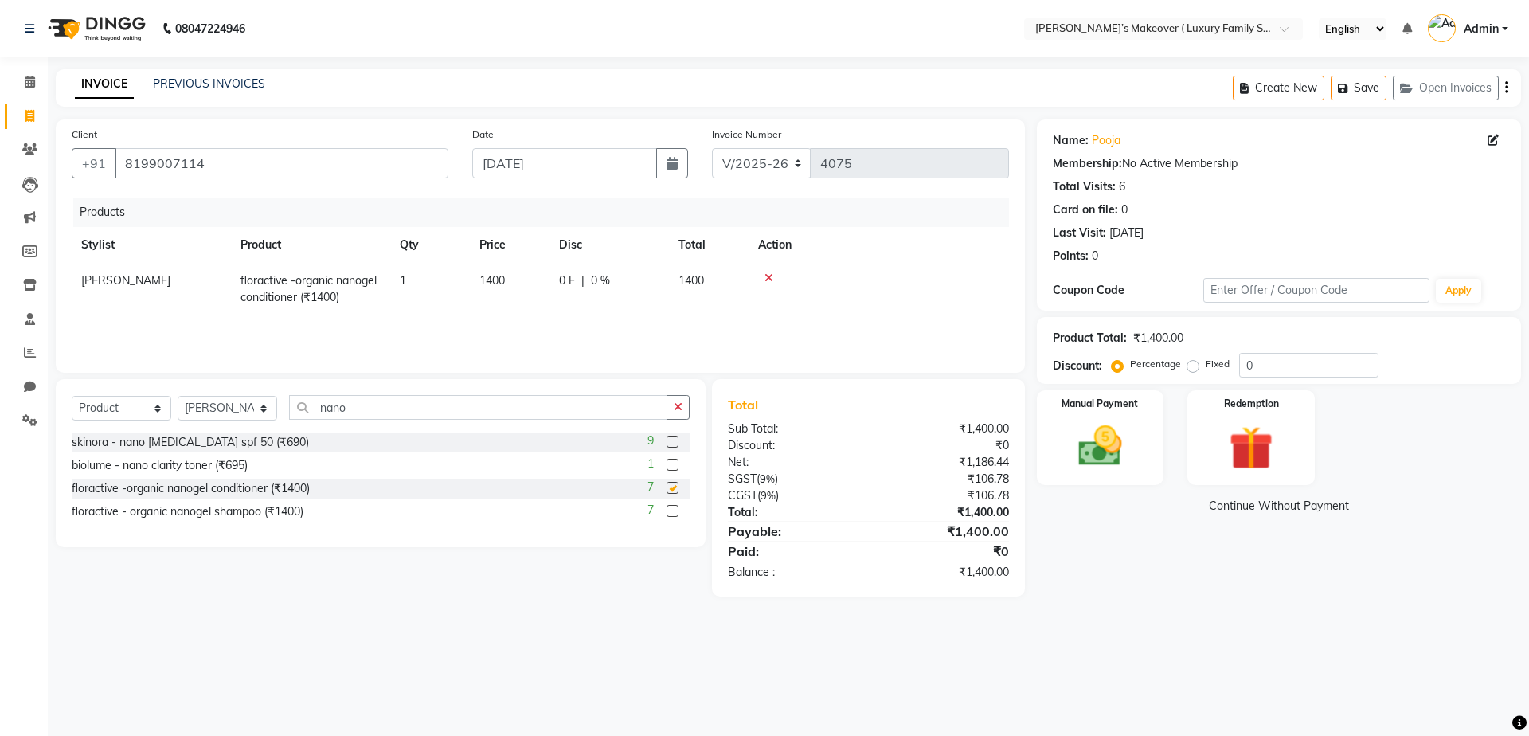
checkbox input "false"
click at [673, 514] on label at bounding box center [672, 511] width 12 height 12
click at [673, 514] on input "checkbox" at bounding box center [671, 511] width 10 height 10
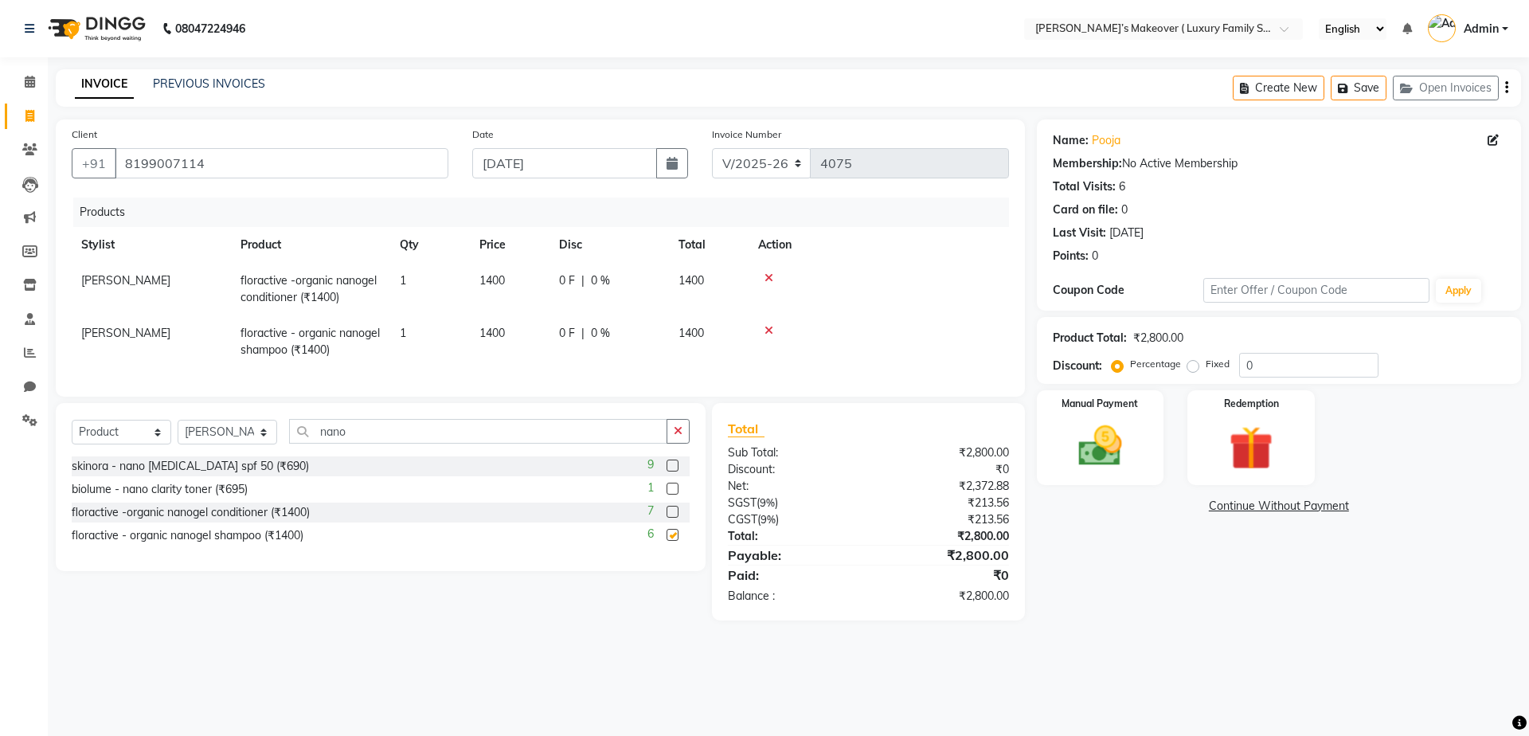
checkbox input "false"
click at [1506, 88] on icon "button" at bounding box center [1506, 88] width 3 height 1
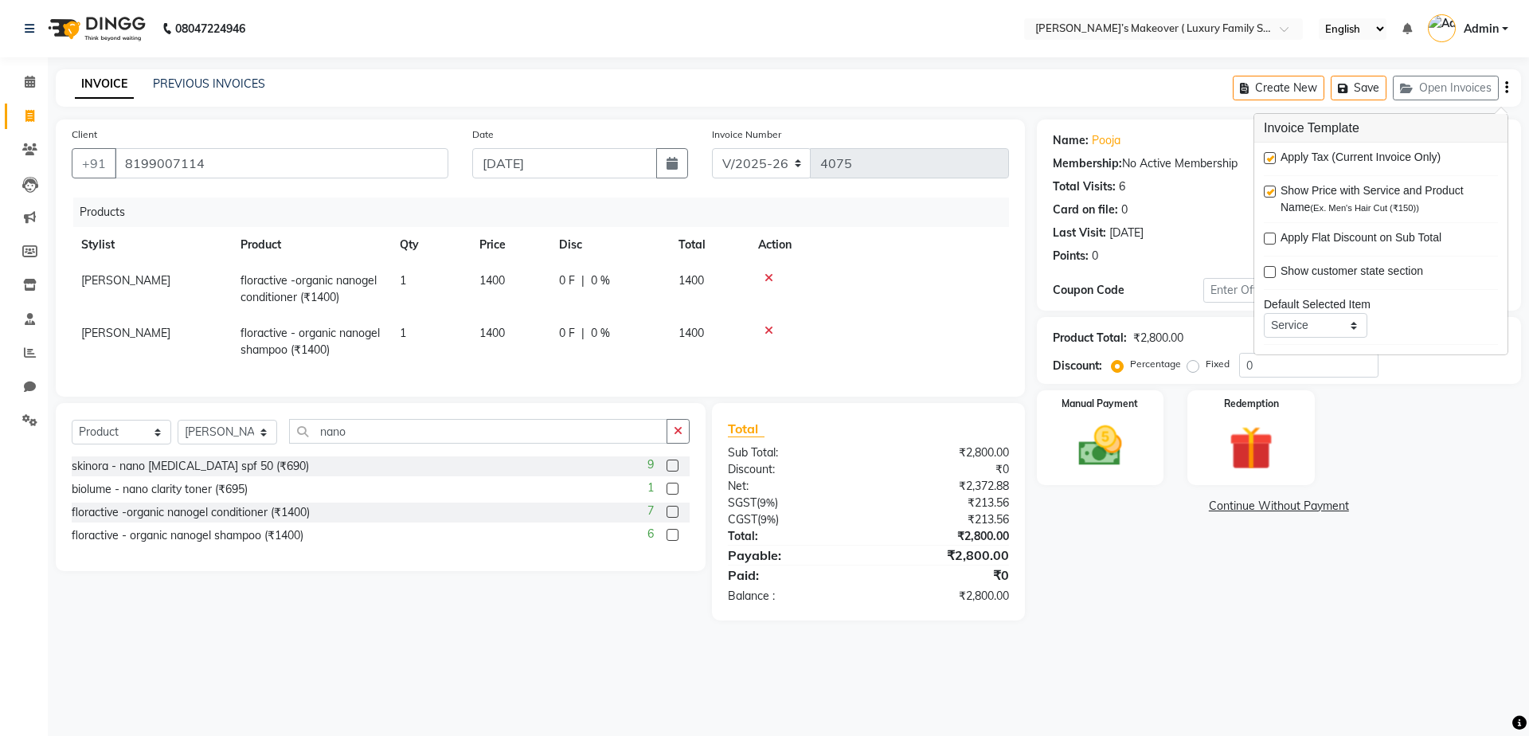
click at [1272, 158] on label at bounding box center [1270, 158] width 12 height 12
click at [1272, 158] on input "checkbox" at bounding box center [1269, 159] width 10 height 10
checkbox input "false"
click at [1135, 436] on img at bounding box center [1100, 446] width 74 height 53
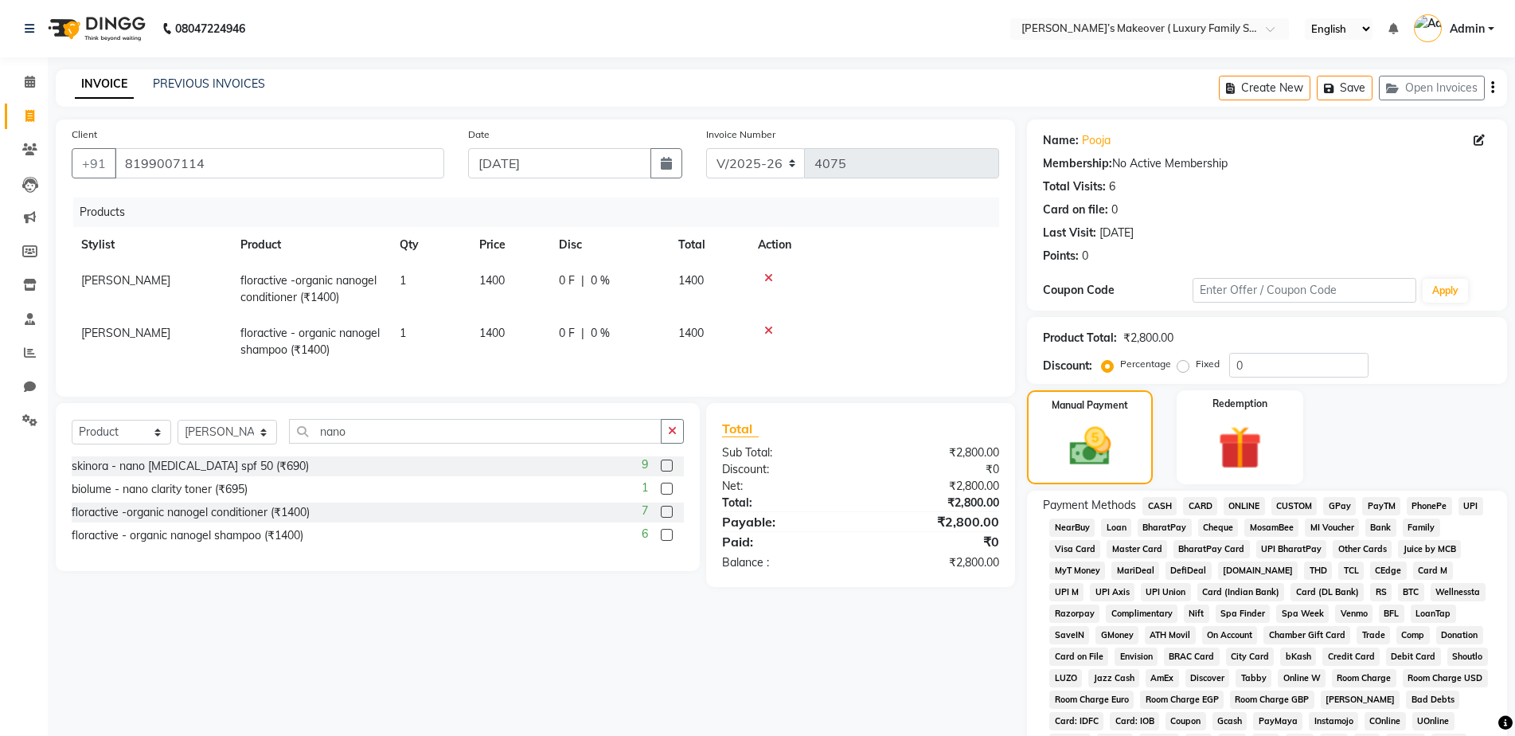
click at [1196, 359] on label "Fixed" at bounding box center [1208, 364] width 24 height 14
click at [1181, 359] on input "Fixed" at bounding box center [1186, 363] width 11 height 11
radio input "true"
click at [1196, 365] on label "Fixed" at bounding box center [1208, 364] width 24 height 14
click at [1182, 365] on input "Fixed" at bounding box center [1186, 363] width 11 height 11
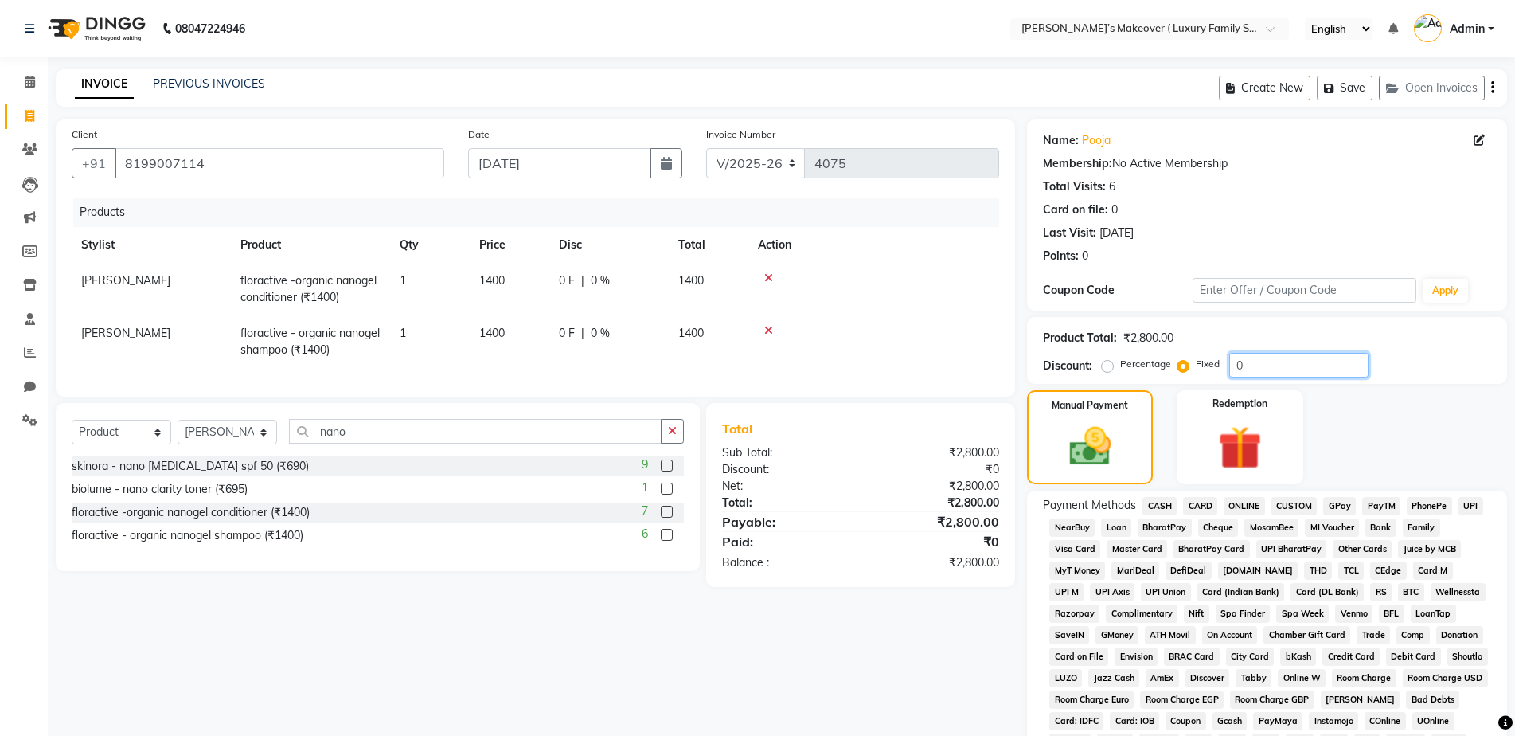
click at [1273, 359] on input "0" at bounding box center [1298, 365] width 139 height 25
type input "0300"
click at [1164, 503] on span "CASH" at bounding box center [1160, 506] width 34 height 18
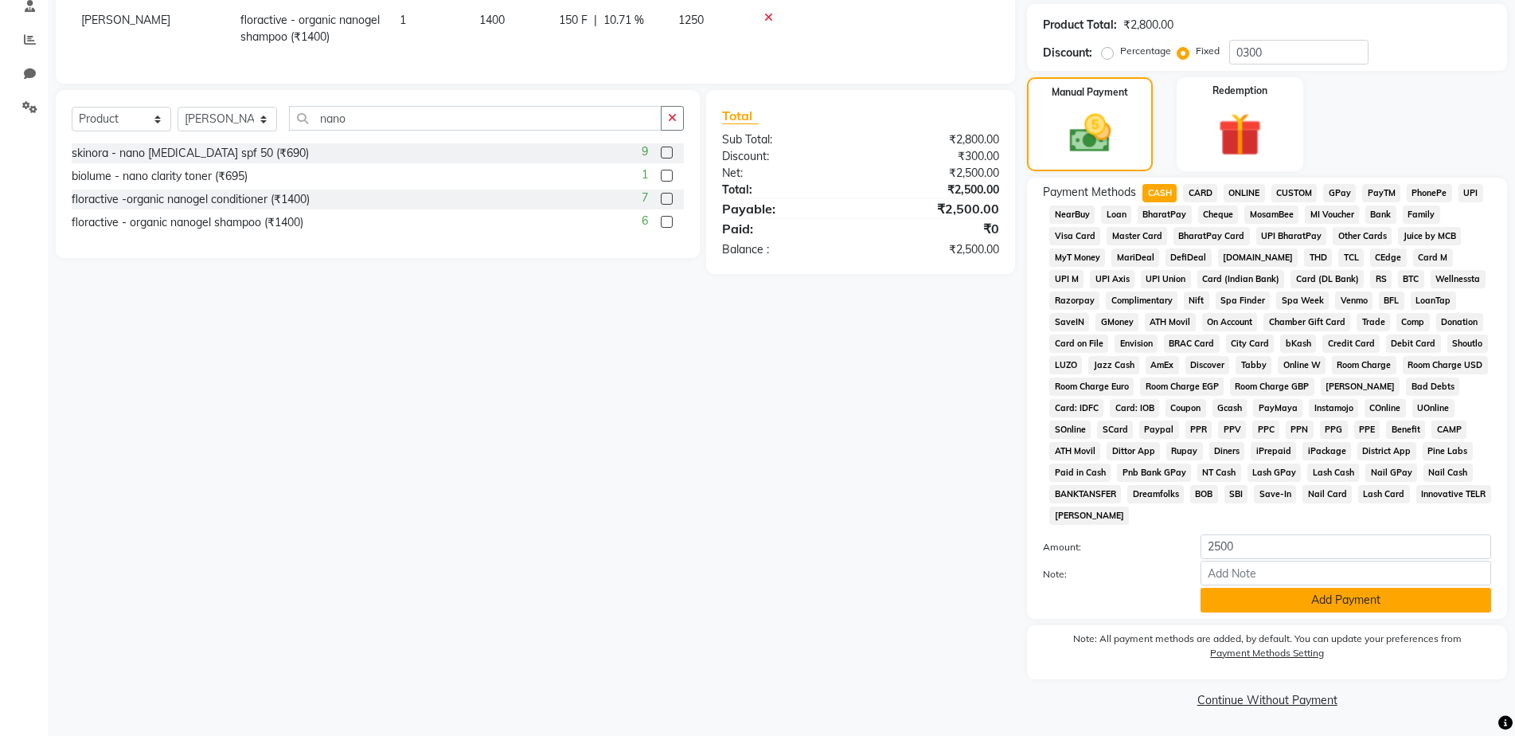
click at [1355, 595] on button "Add Payment" at bounding box center [1346, 600] width 291 height 25
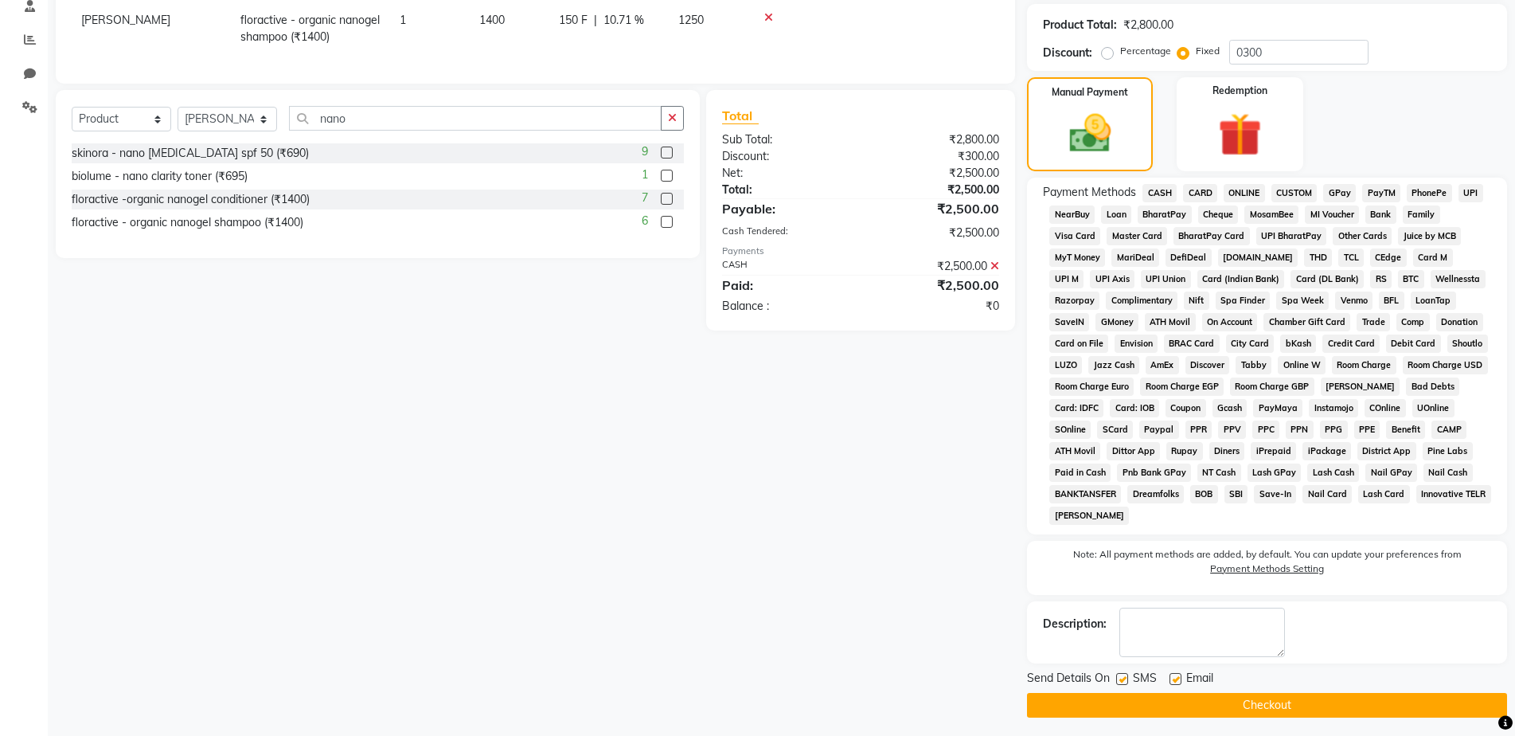
click at [1348, 697] on button "Checkout" at bounding box center [1267, 705] width 480 height 25
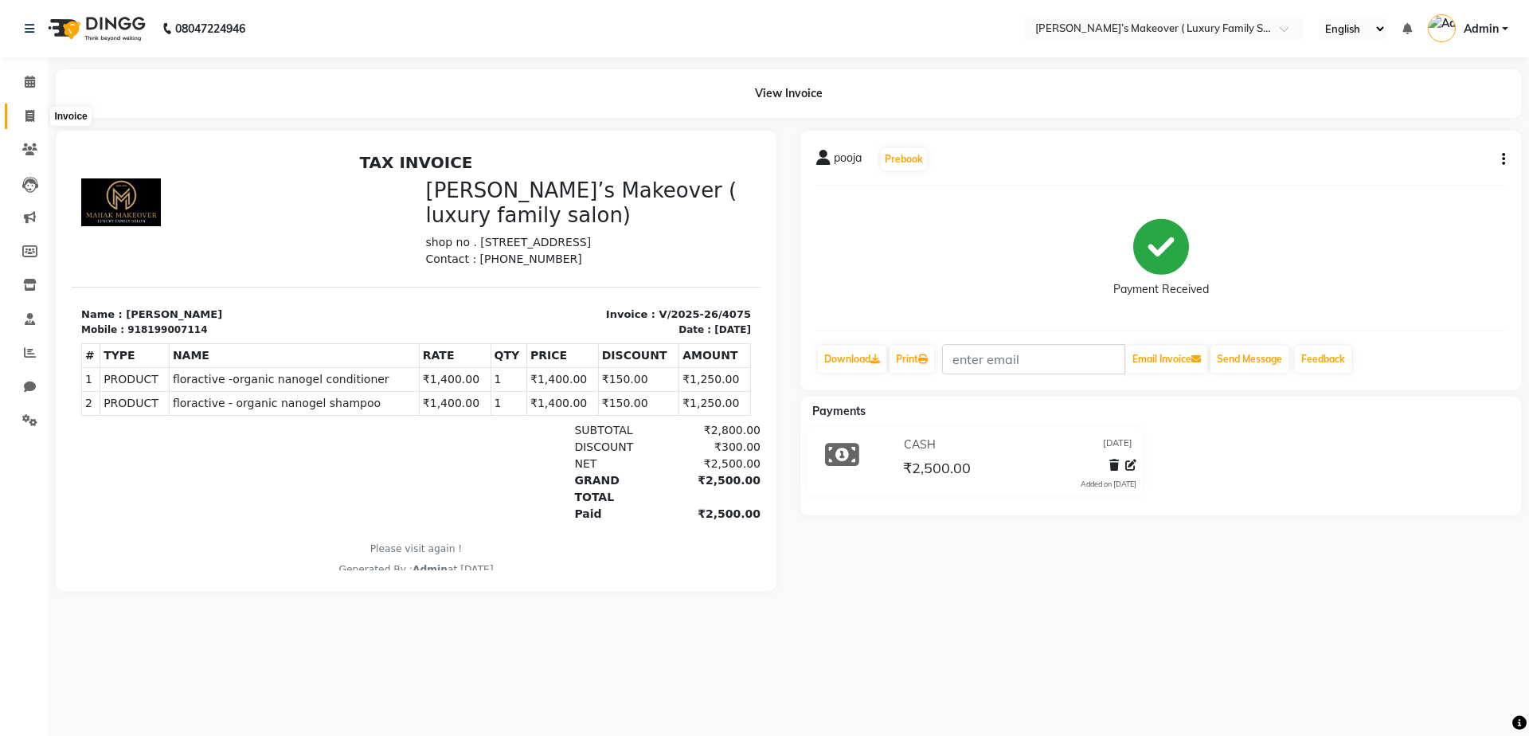
click at [30, 115] on icon at bounding box center [29, 116] width 9 height 12
select select "service"
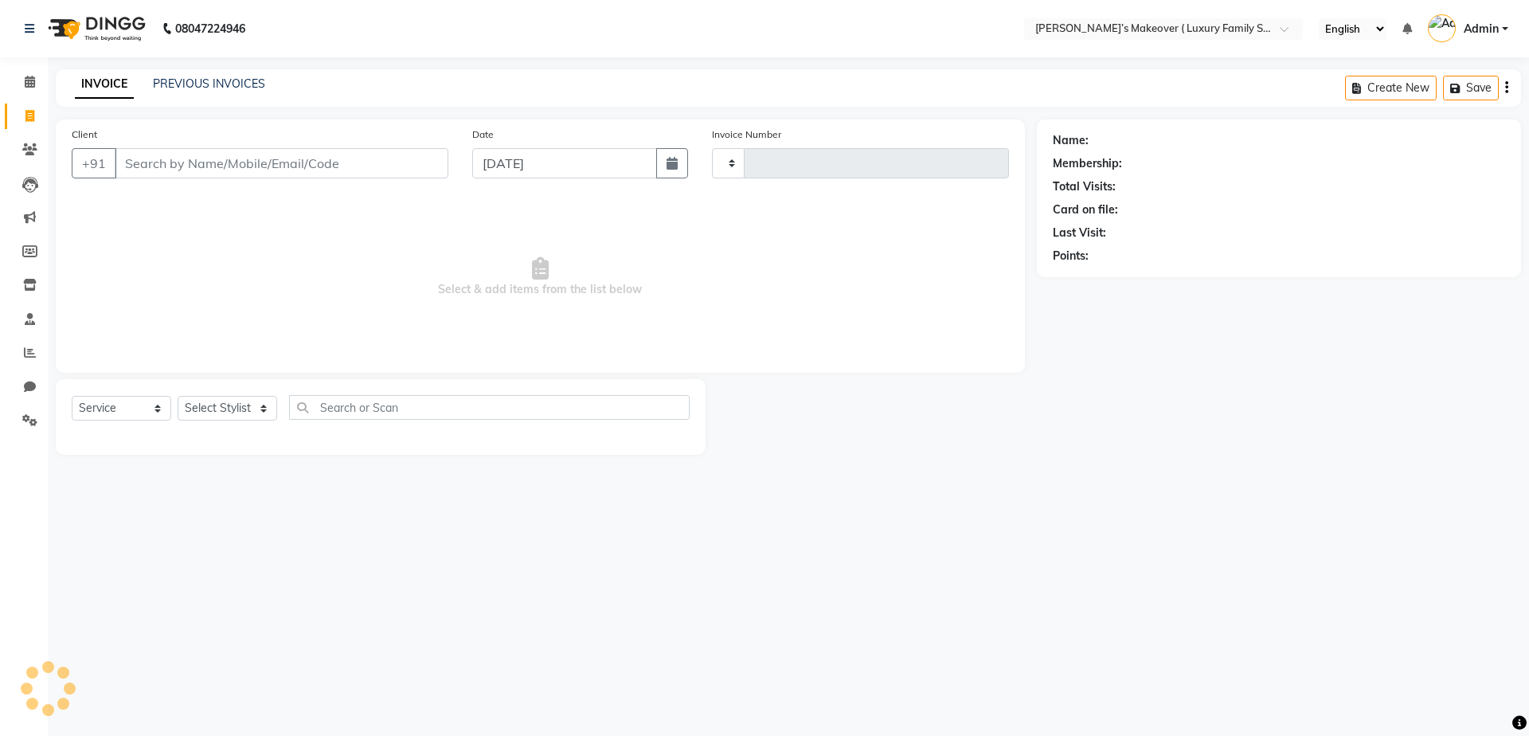
type input "4076"
select select "7777"
click at [233, 87] on link "PREVIOUS INVOICES" at bounding box center [209, 83] width 112 height 14
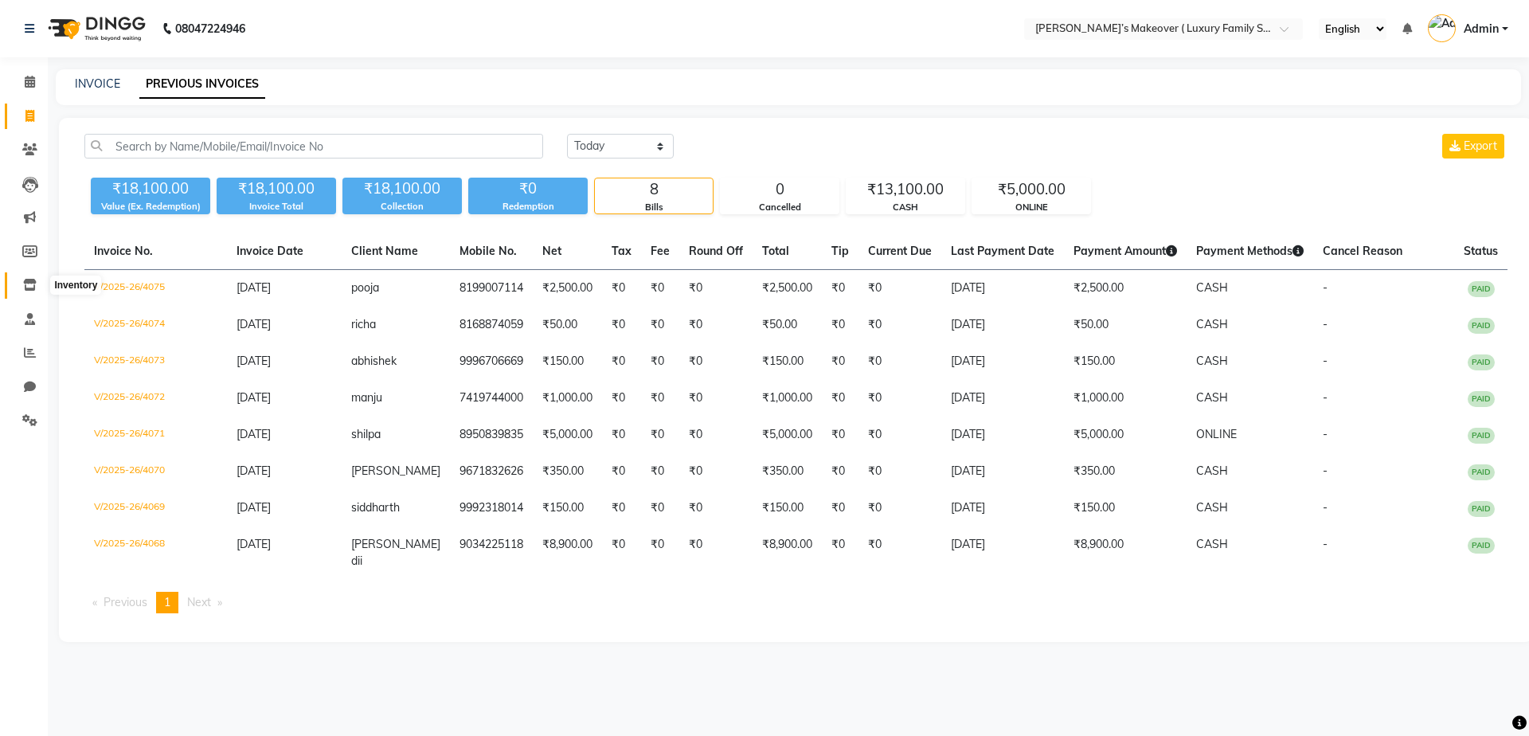
click at [28, 288] on icon at bounding box center [30, 285] width 14 height 12
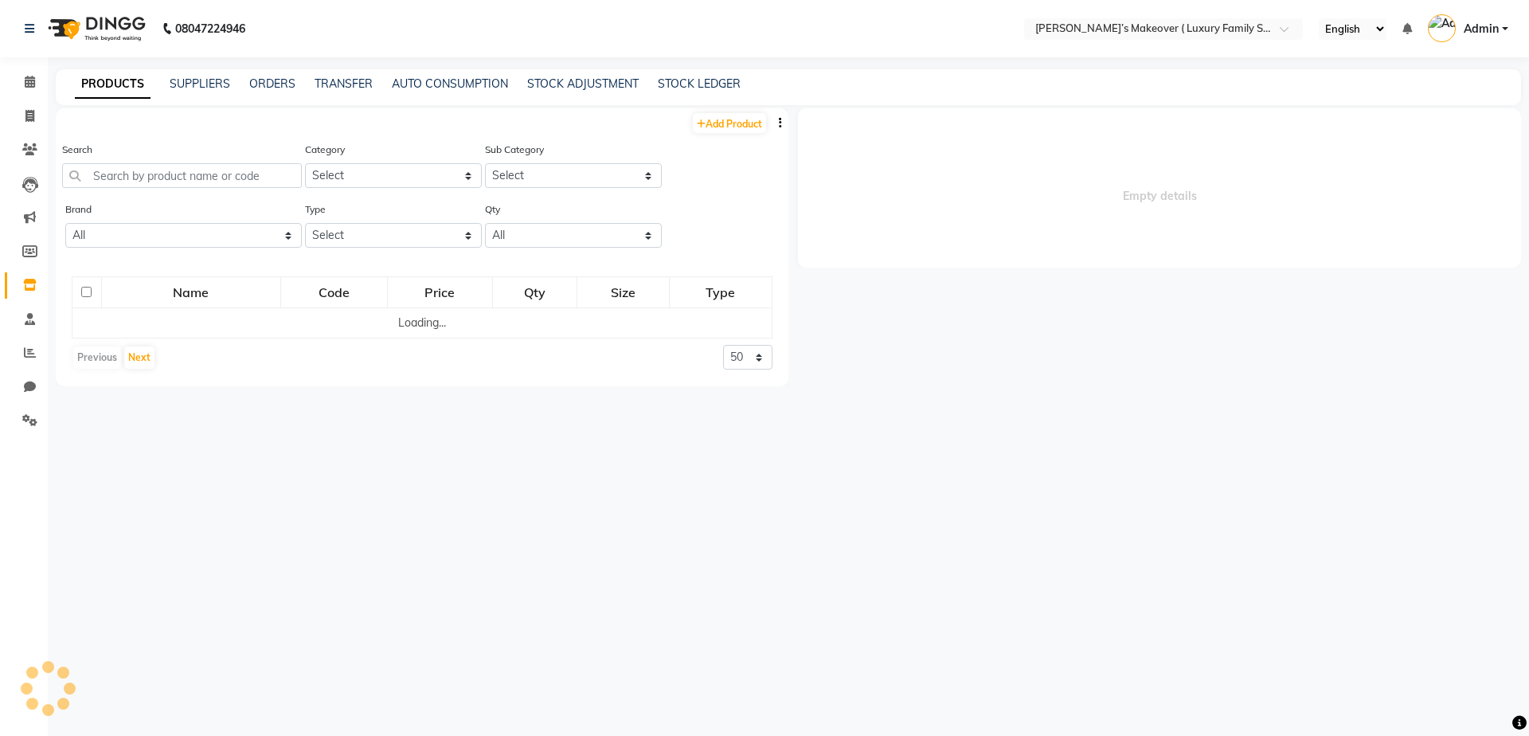
select select
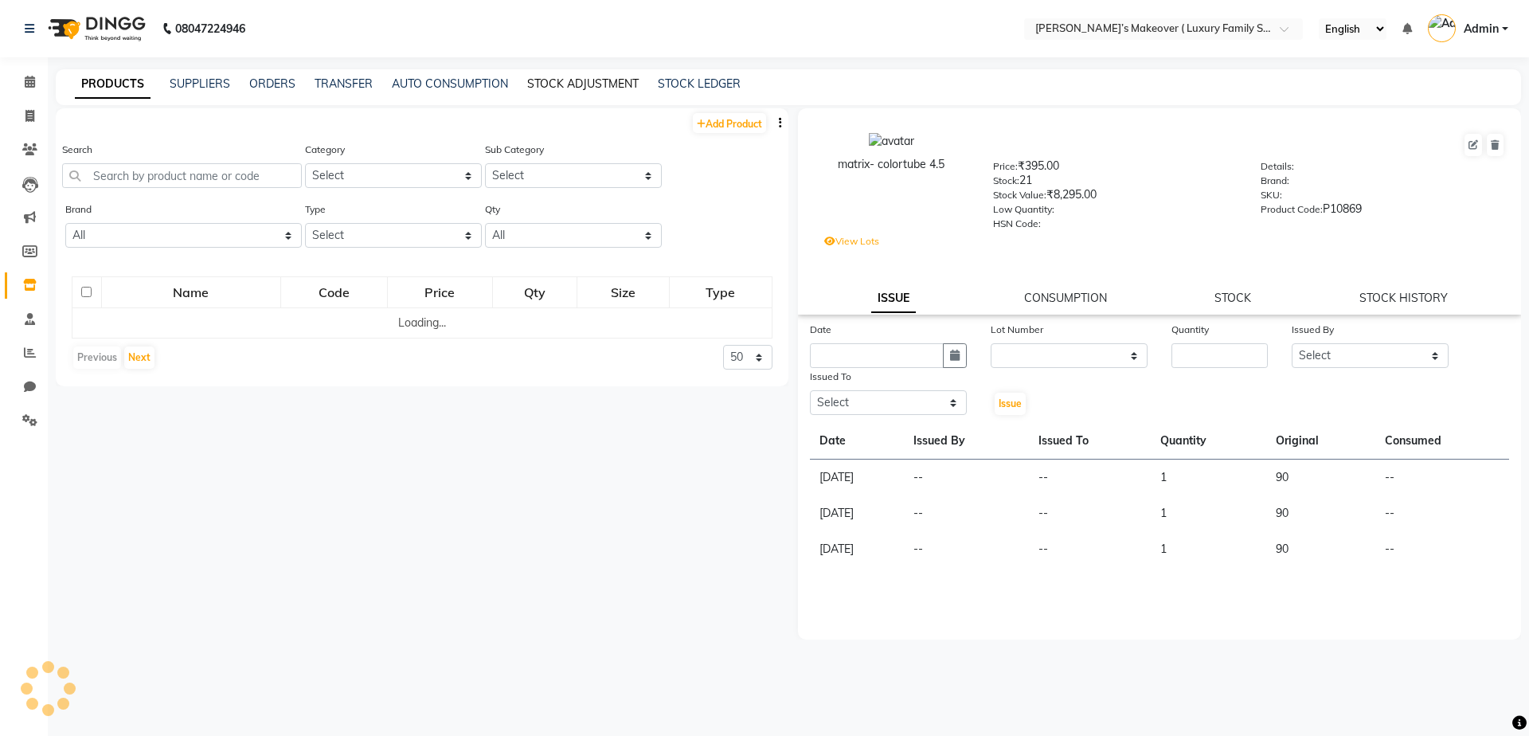
click at [596, 89] on link "STOCK ADJUSTMENT" at bounding box center [582, 83] width 111 height 14
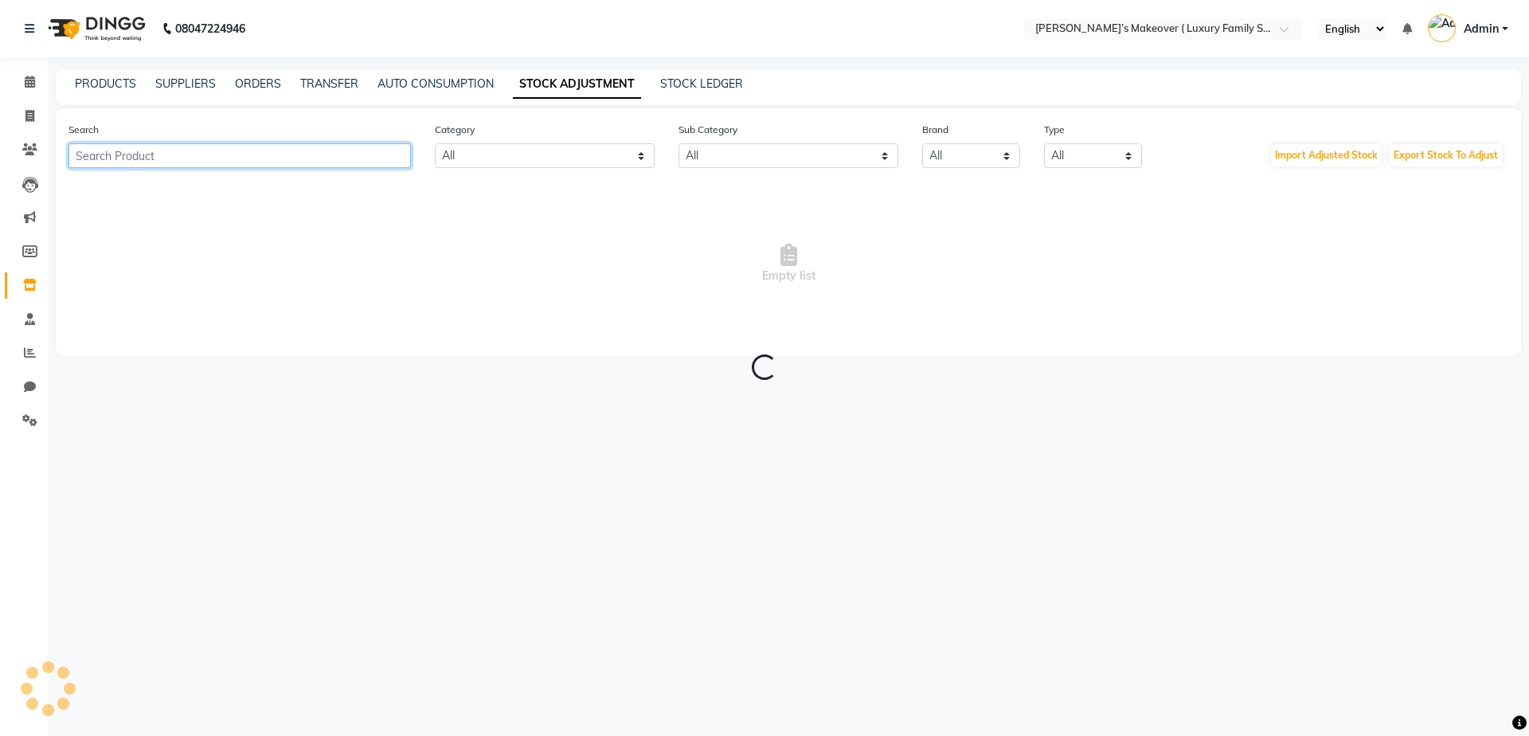
click at [322, 154] on input "text" at bounding box center [239, 155] width 342 height 25
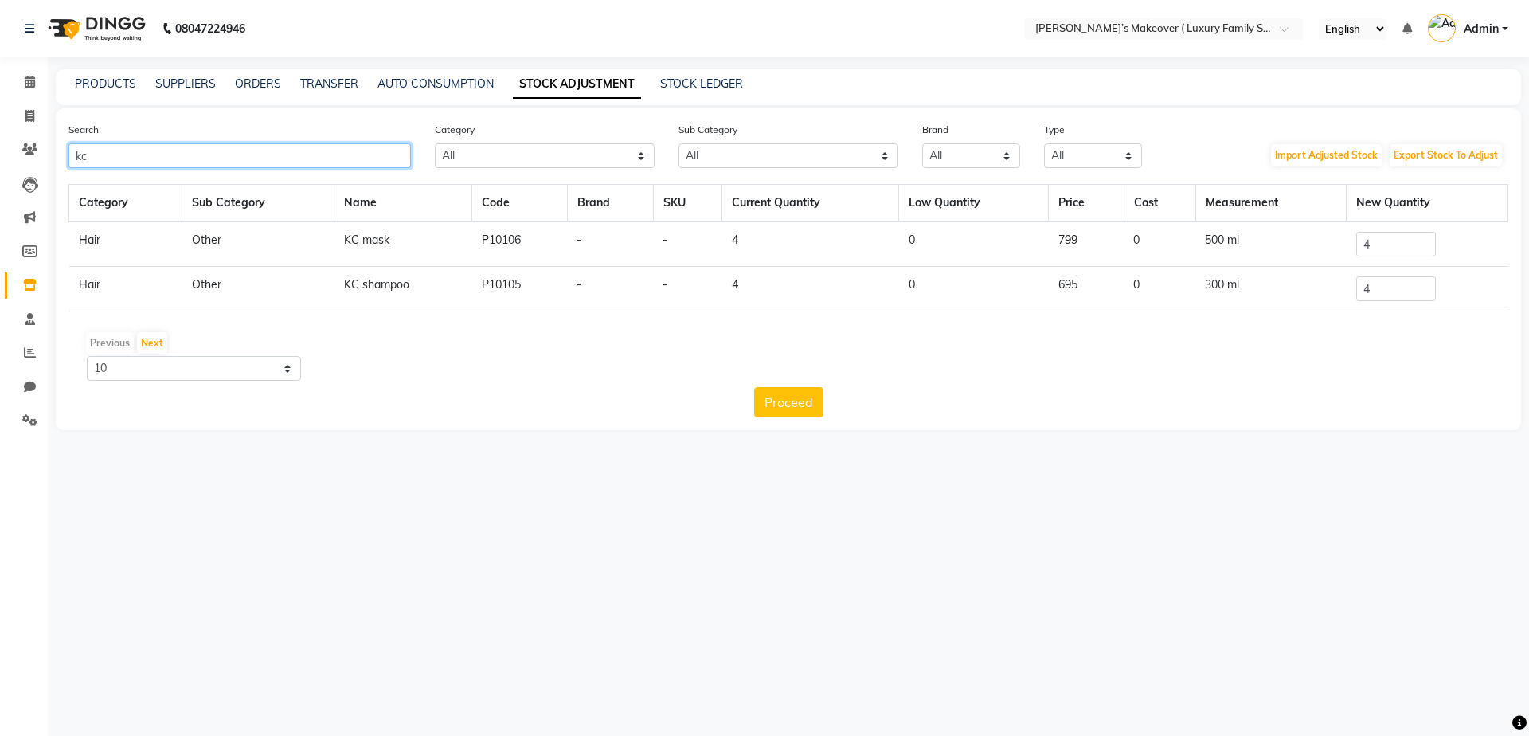
type input "kc"
click at [1394, 232] on input "4" at bounding box center [1396, 244] width 80 height 25
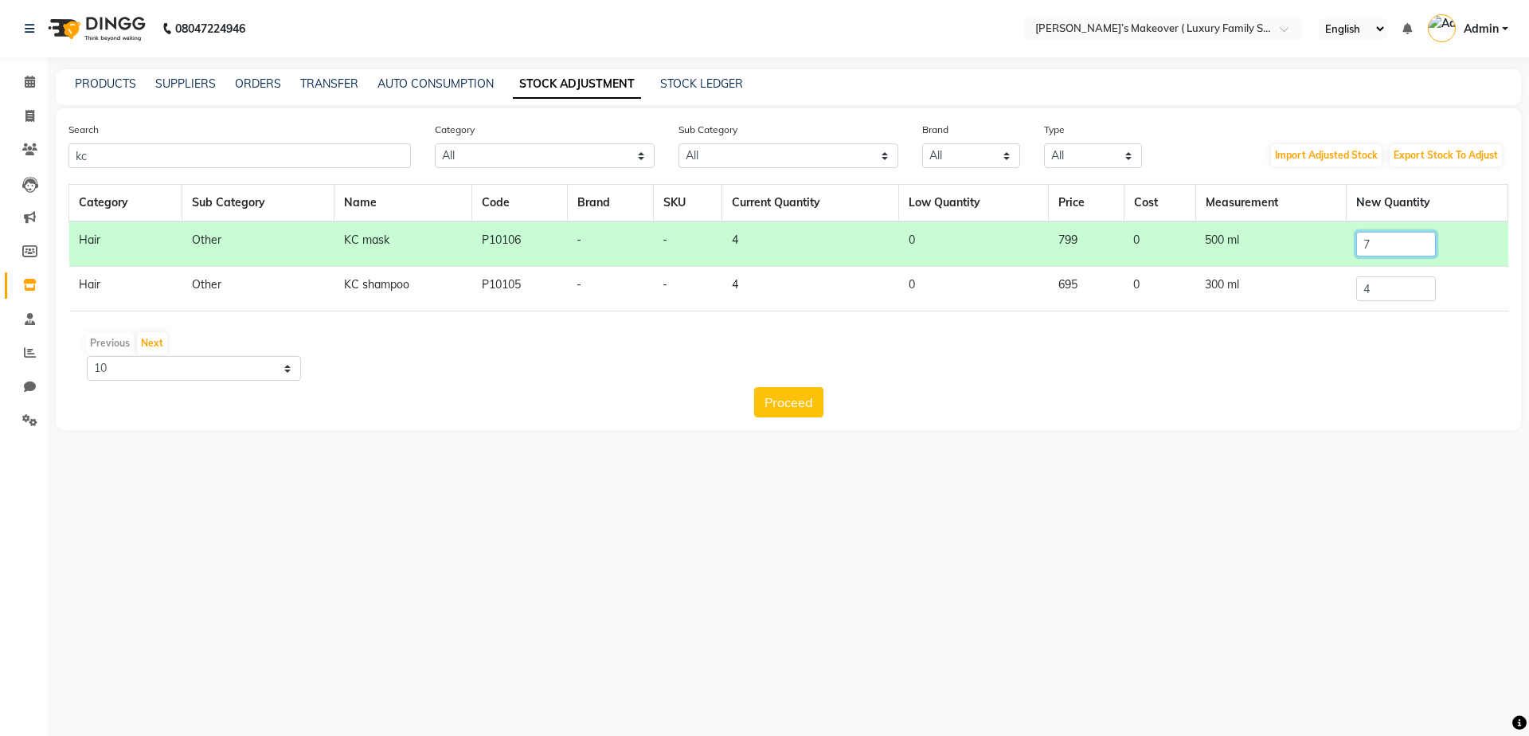
type input "7"
click at [1394, 292] on input "4" at bounding box center [1396, 288] width 80 height 25
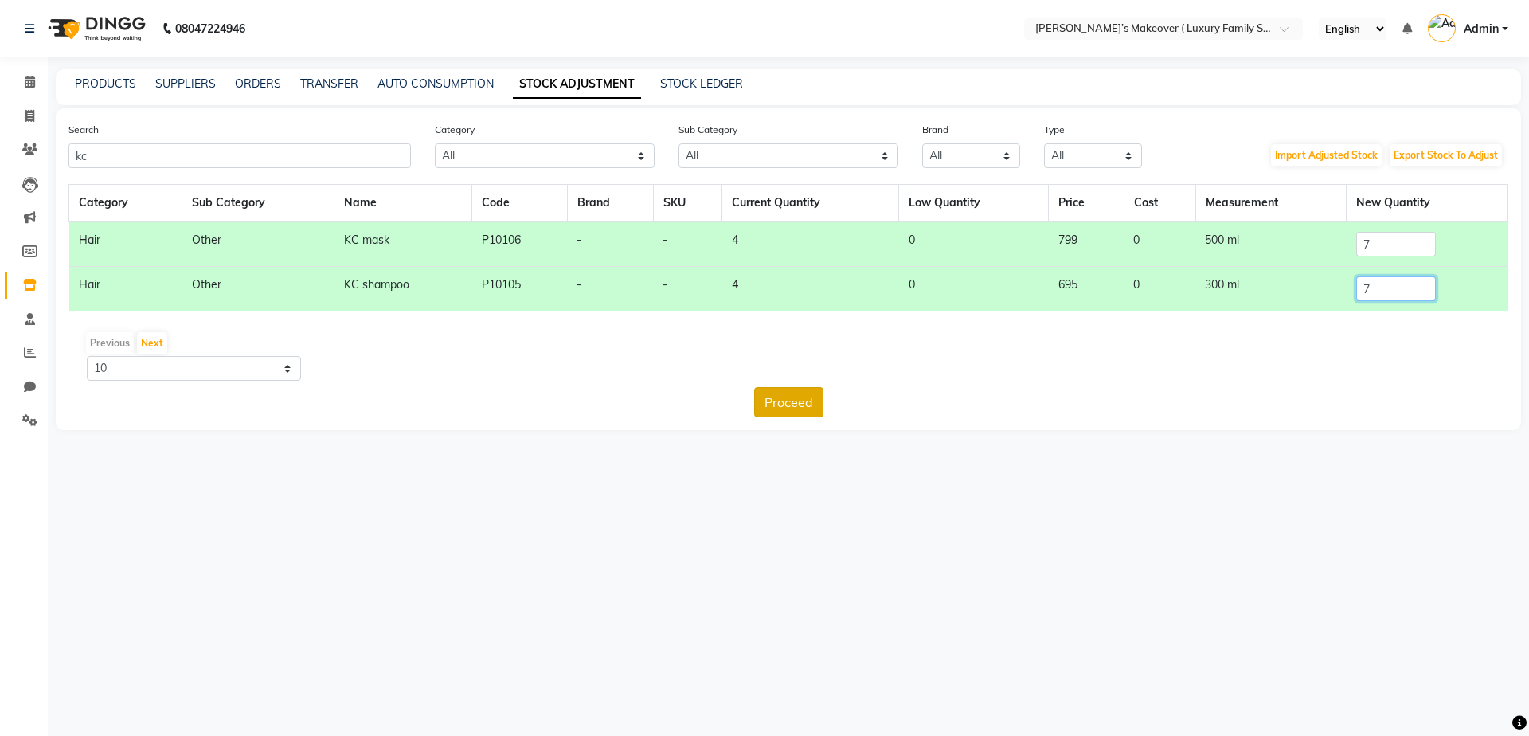
type input "7"
click at [773, 406] on button "Proceed" at bounding box center [788, 402] width 69 height 30
click at [825, 394] on button "Submit" at bounding box center [822, 402] width 63 height 30
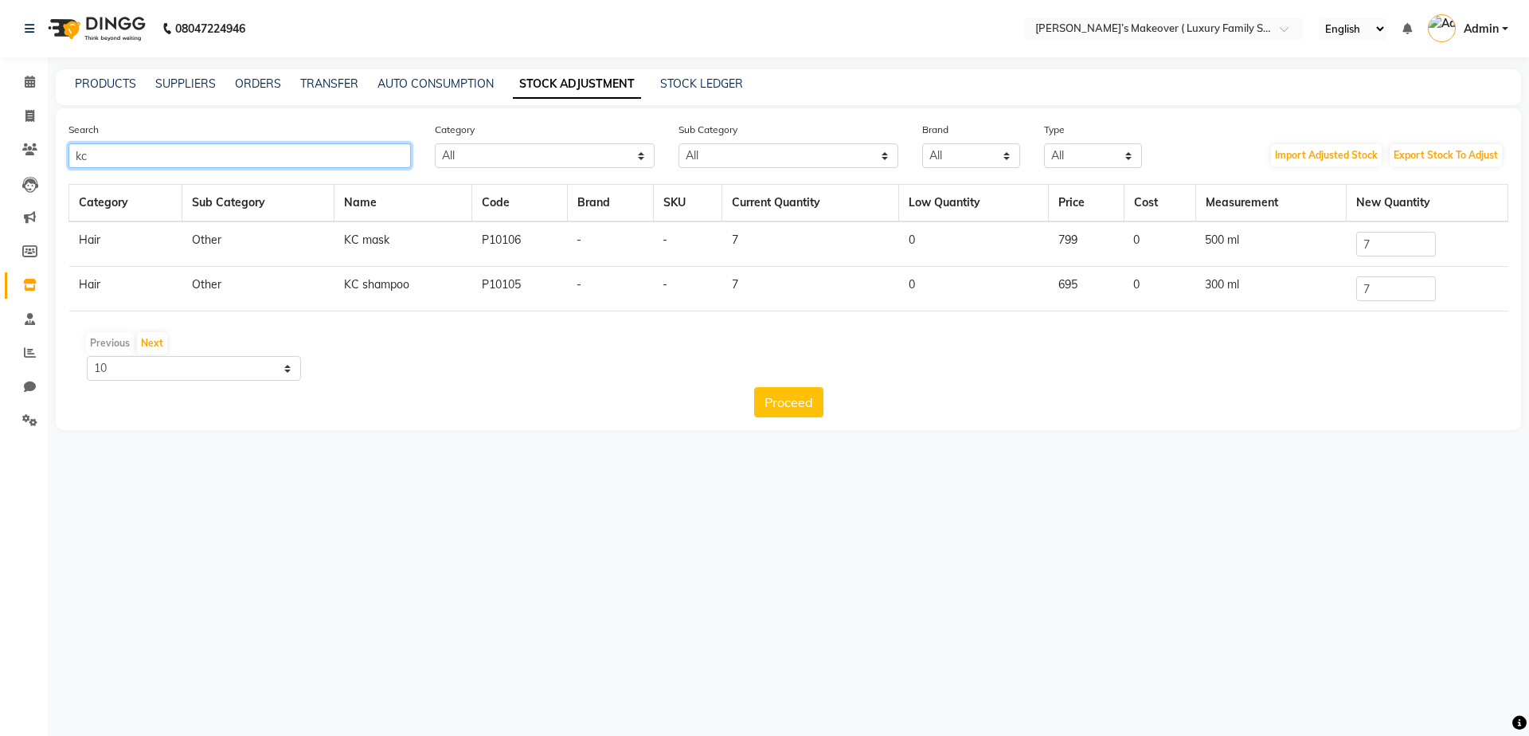
click at [169, 163] on input "kc" at bounding box center [239, 155] width 342 height 25
type input "k"
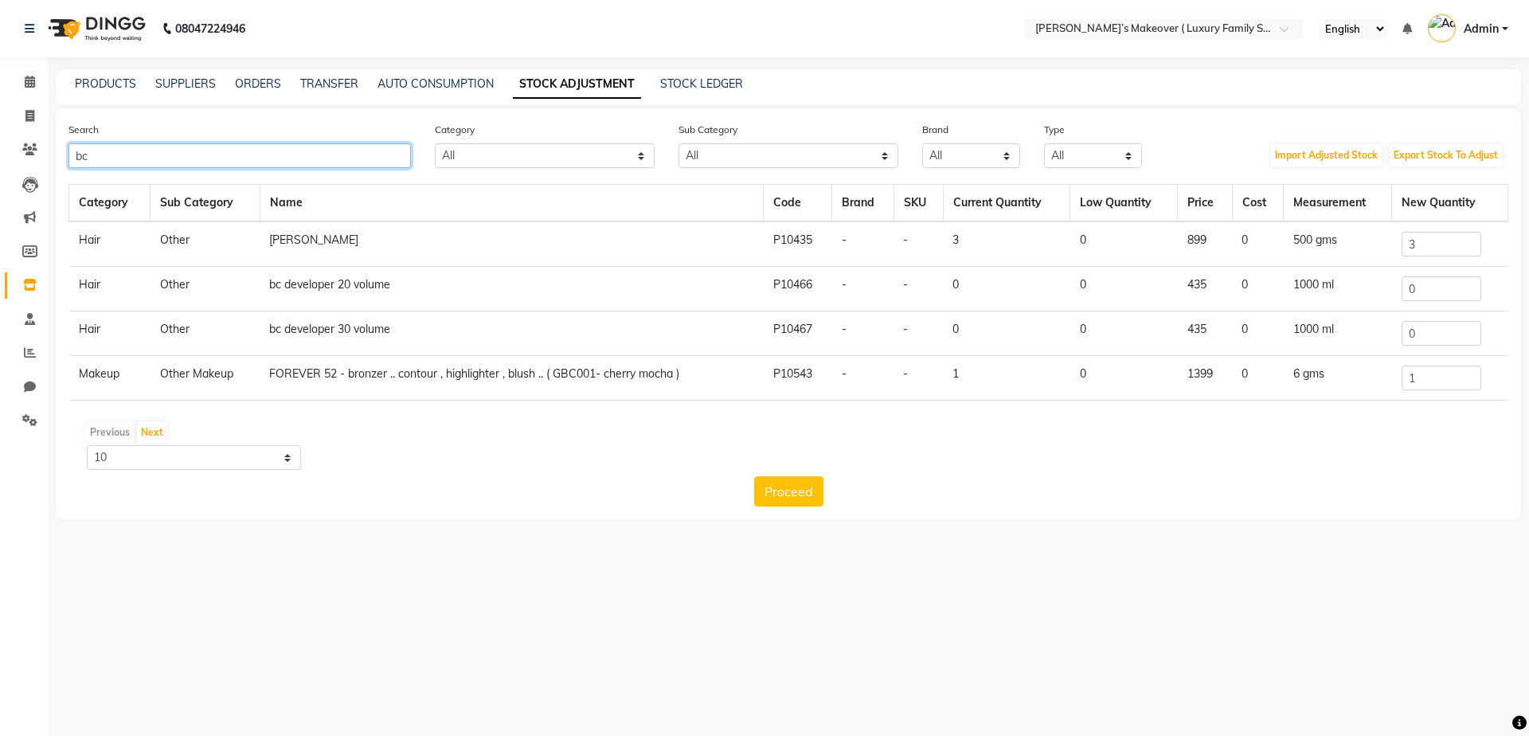
type input "bc"
click at [1439, 288] on input "0" at bounding box center [1441, 288] width 80 height 25
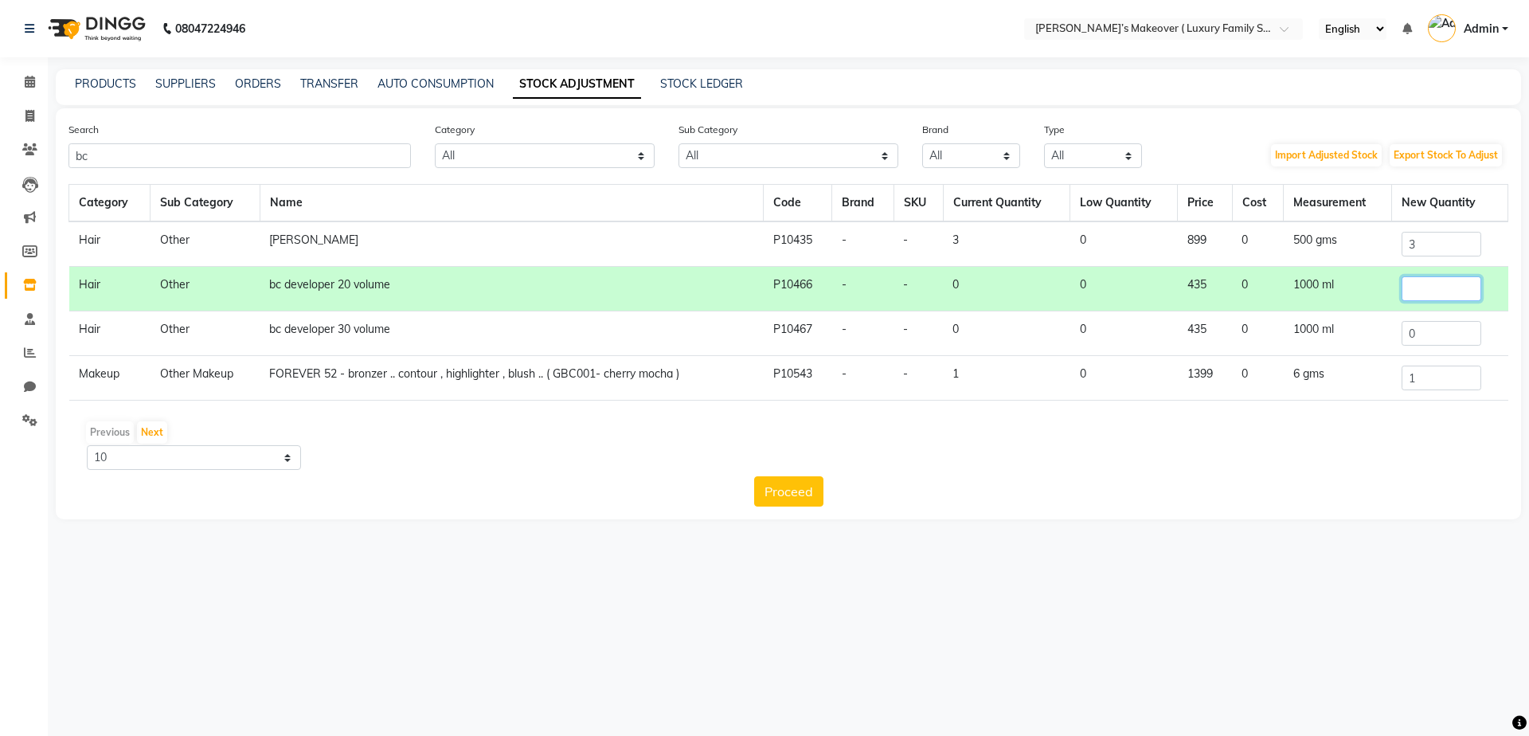
type input "6"
type input "5"
click at [801, 491] on button "Proceed" at bounding box center [788, 491] width 69 height 30
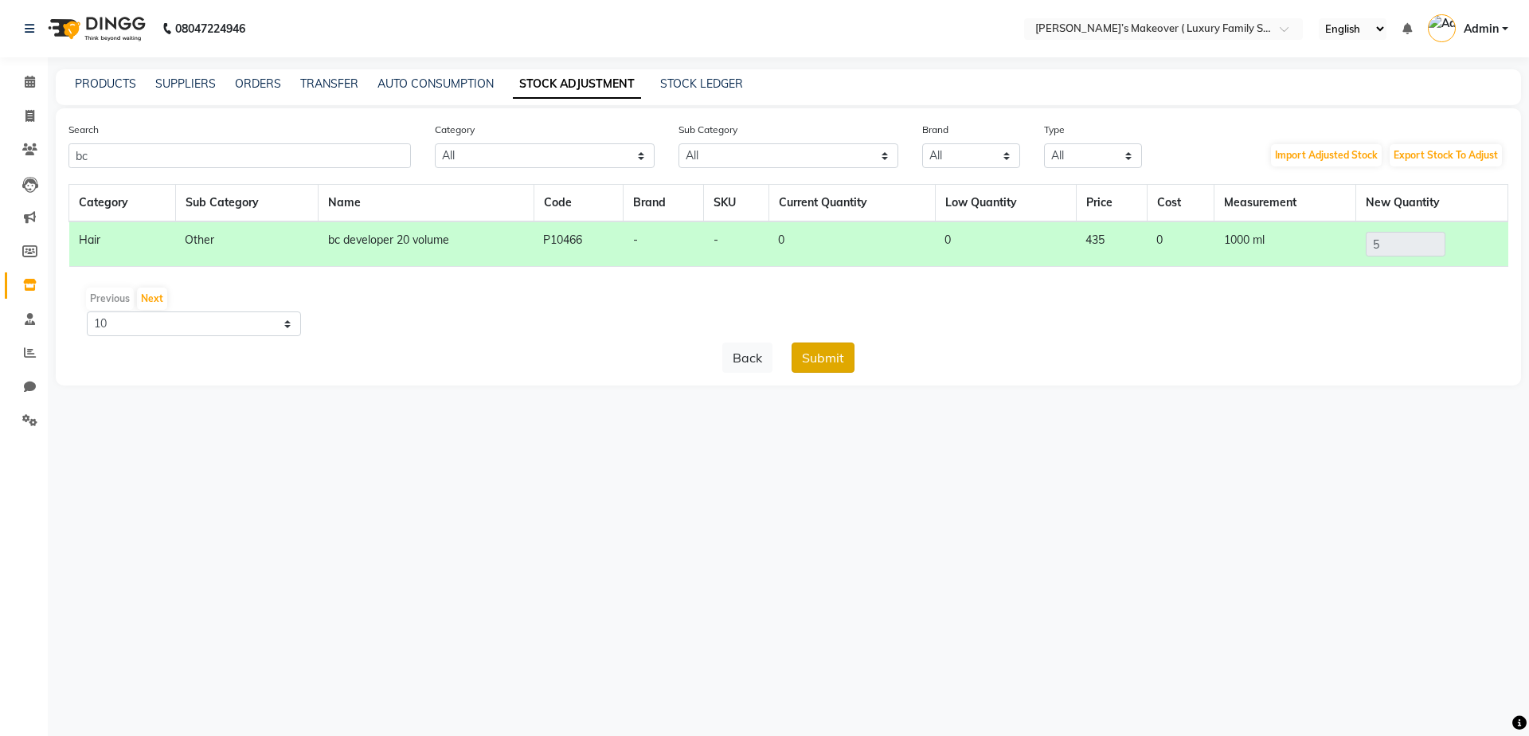
click at [807, 356] on button "Submit" at bounding box center [822, 357] width 63 height 30
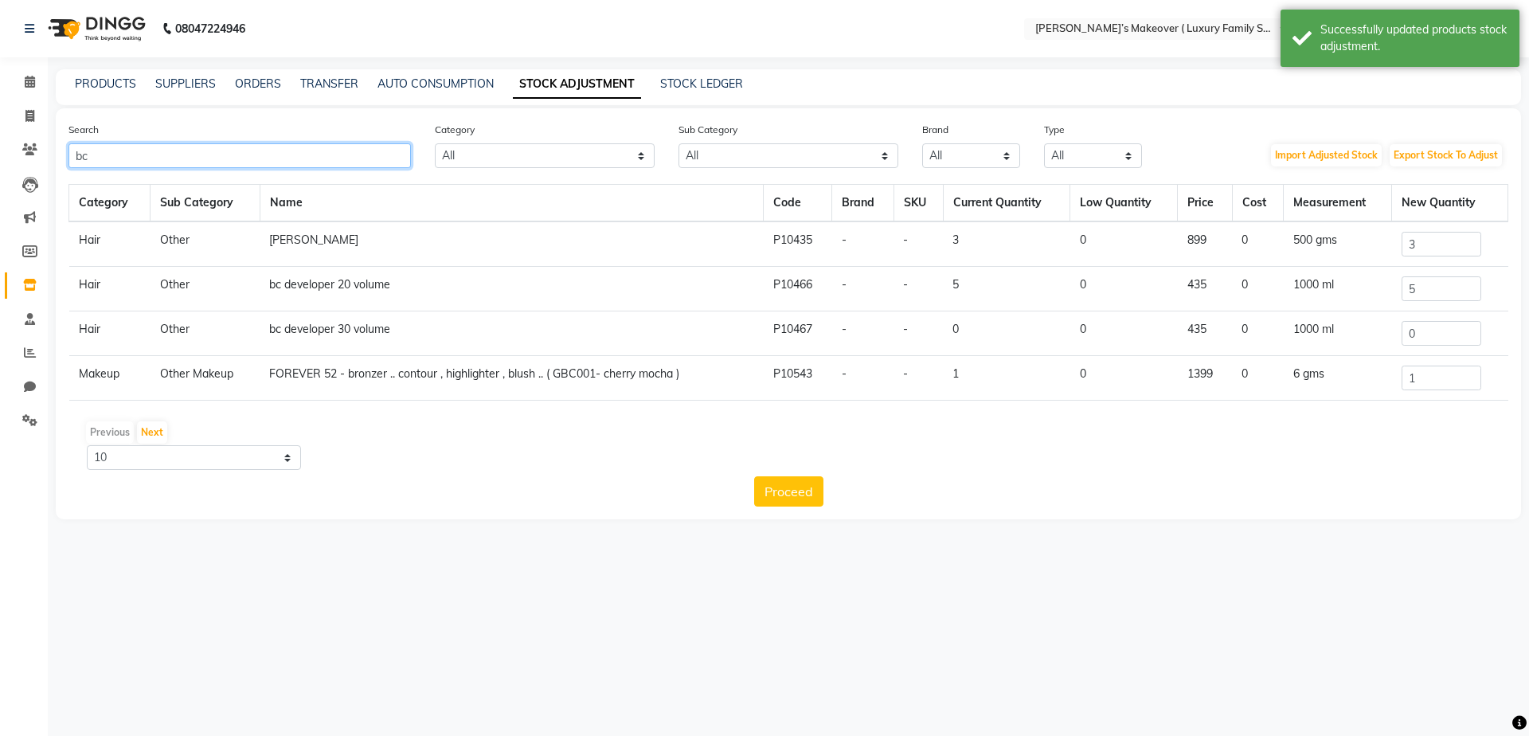
click at [311, 163] on input "bc" at bounding box center [239, 155] width 342 height 25
type input "b"
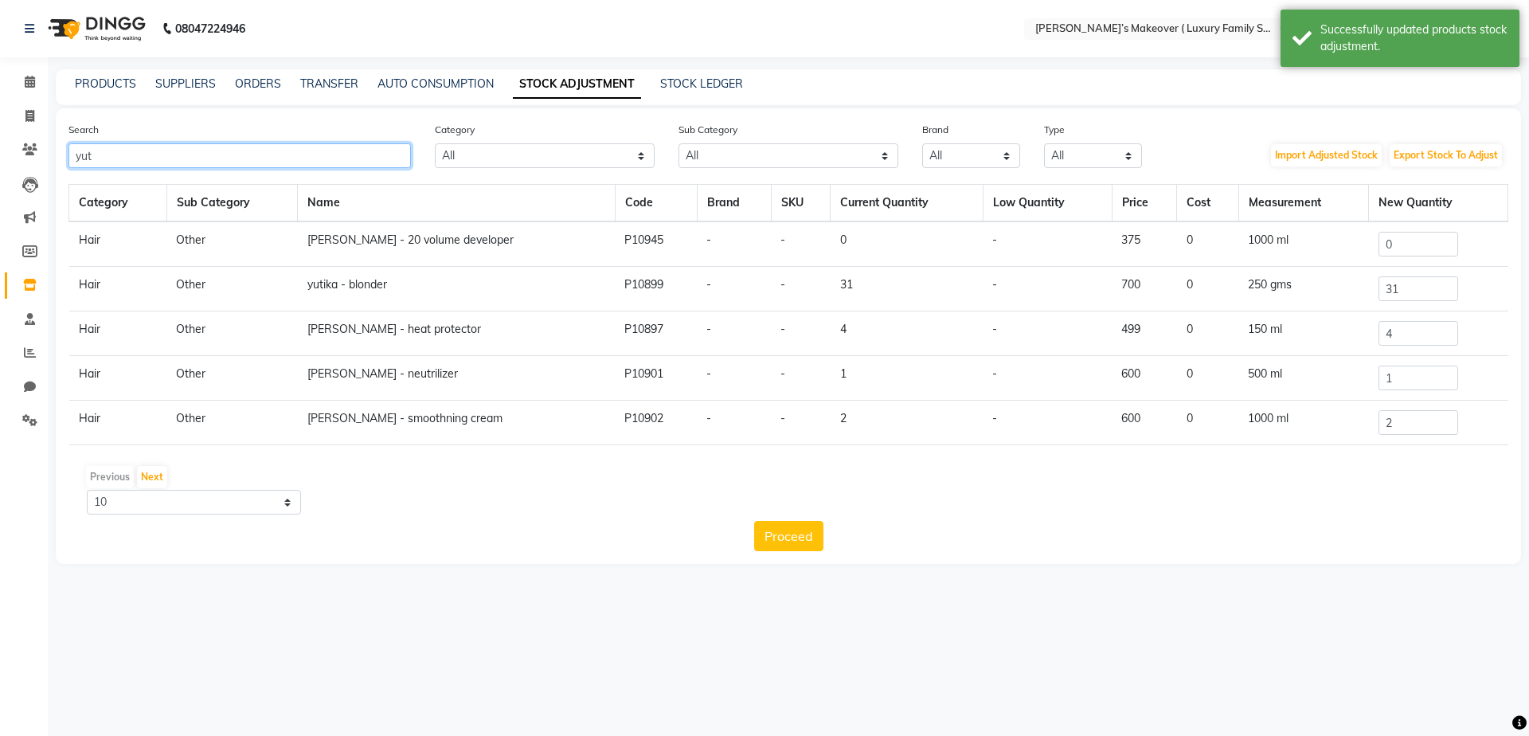
type input "yut"
click at [1424, 236] on input "0" at bounding box center [1418, 244] width 80 height 25
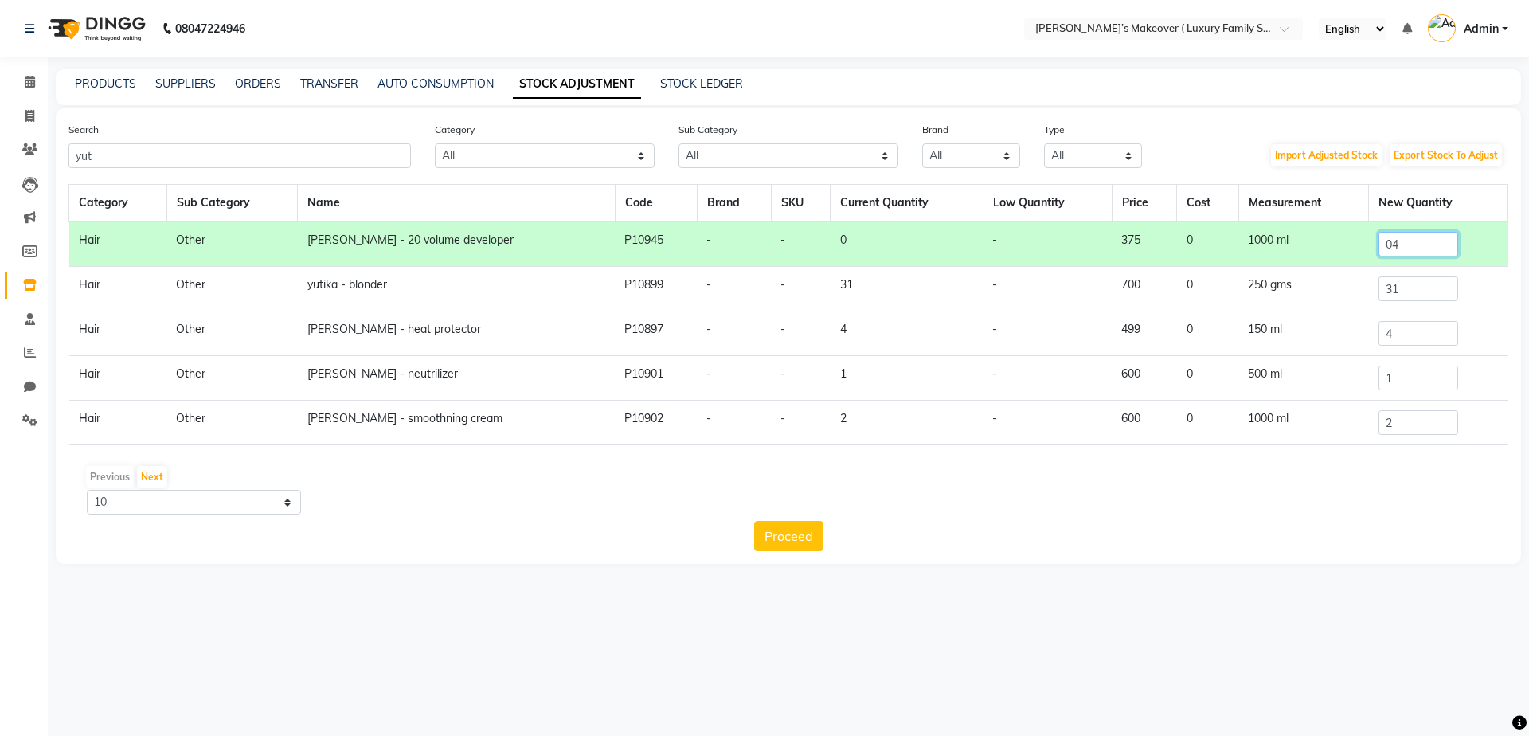
type input "0"
type input "4"
click at [787, 543] on button "Proceed" at bounding box center [788, 536] width 69 height 30
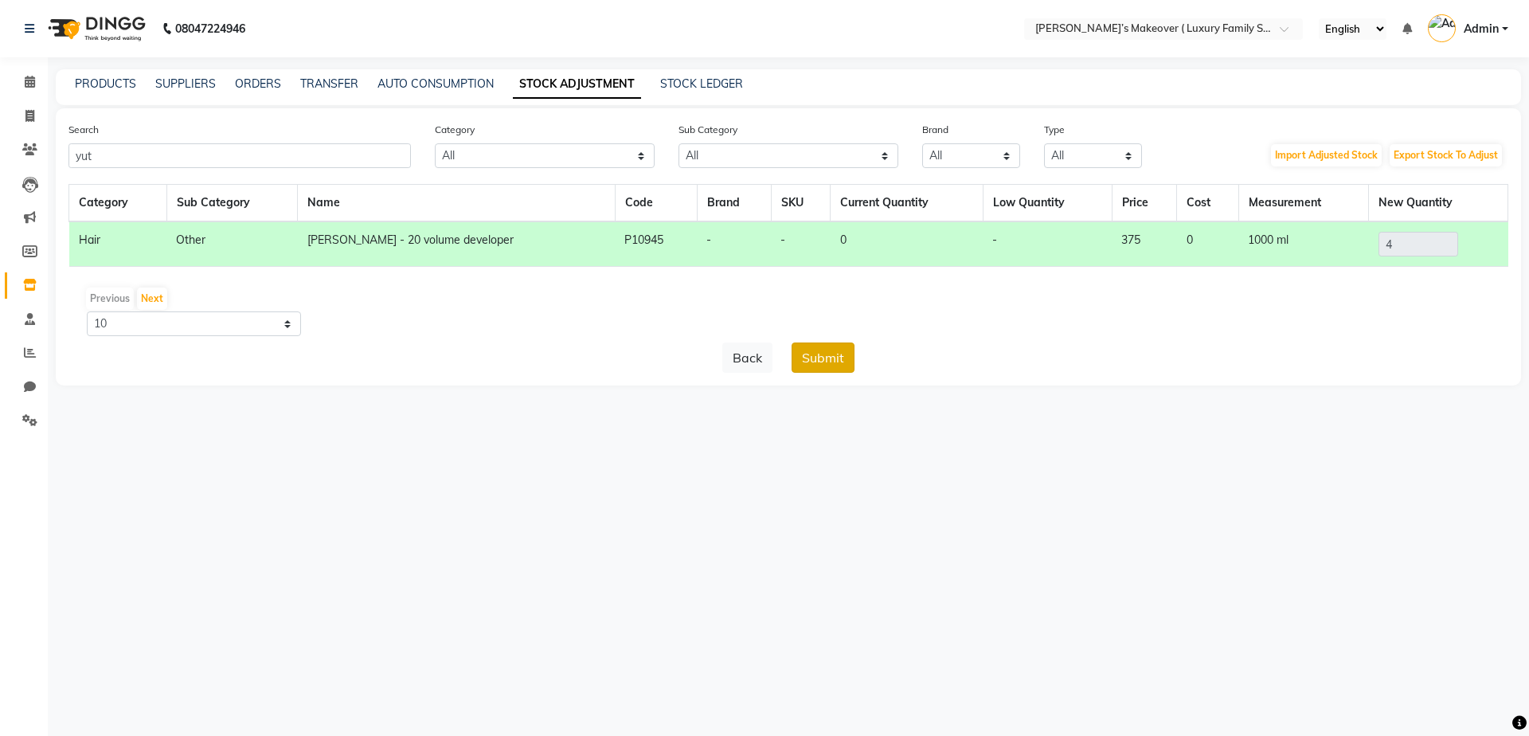
click at [834, 350] on button "Submit" at bounding box center [822, 357] width 63 height 30
